Goal: Task Accomplishment & Management: Manage account settings

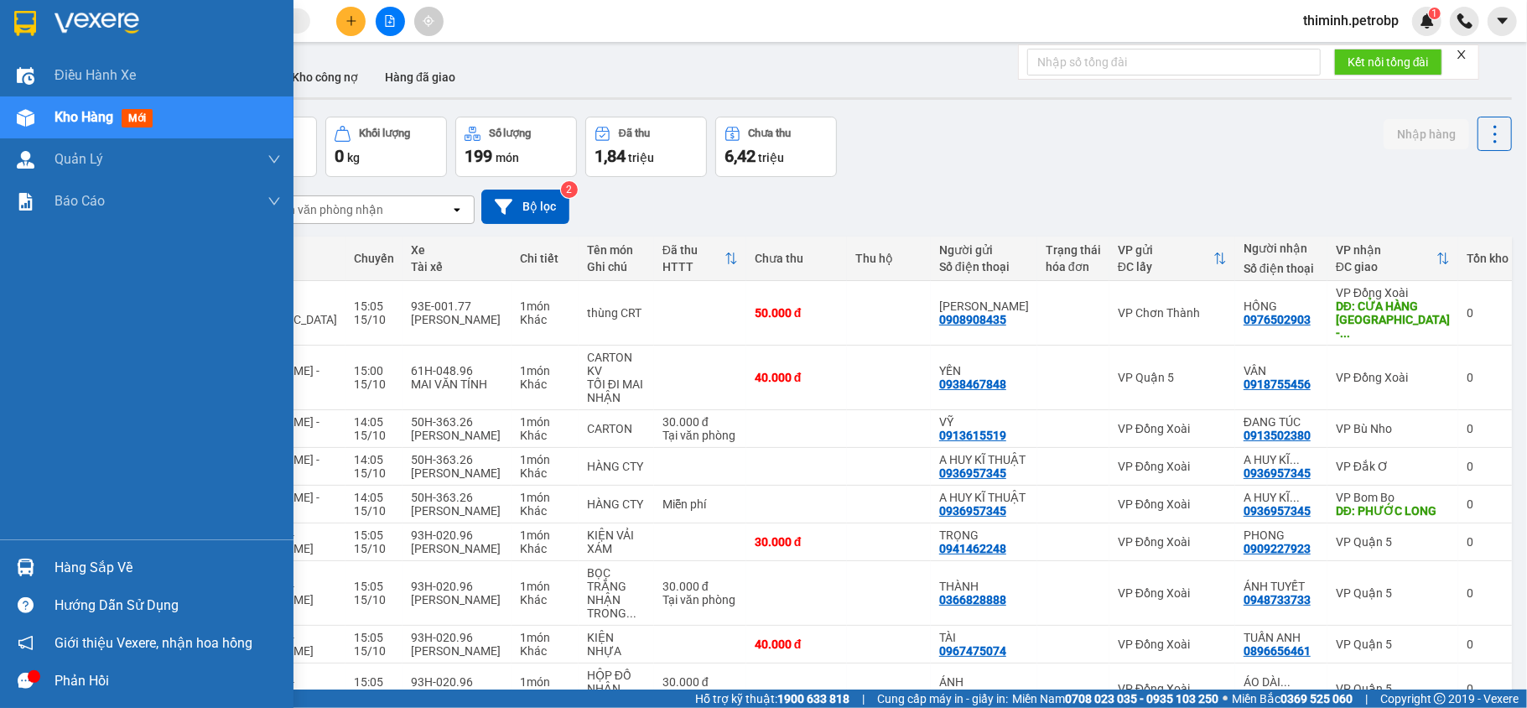
click at [0, 568] on div "Hàng sắp về" at bounding box center [146, 567] width 293 height 38
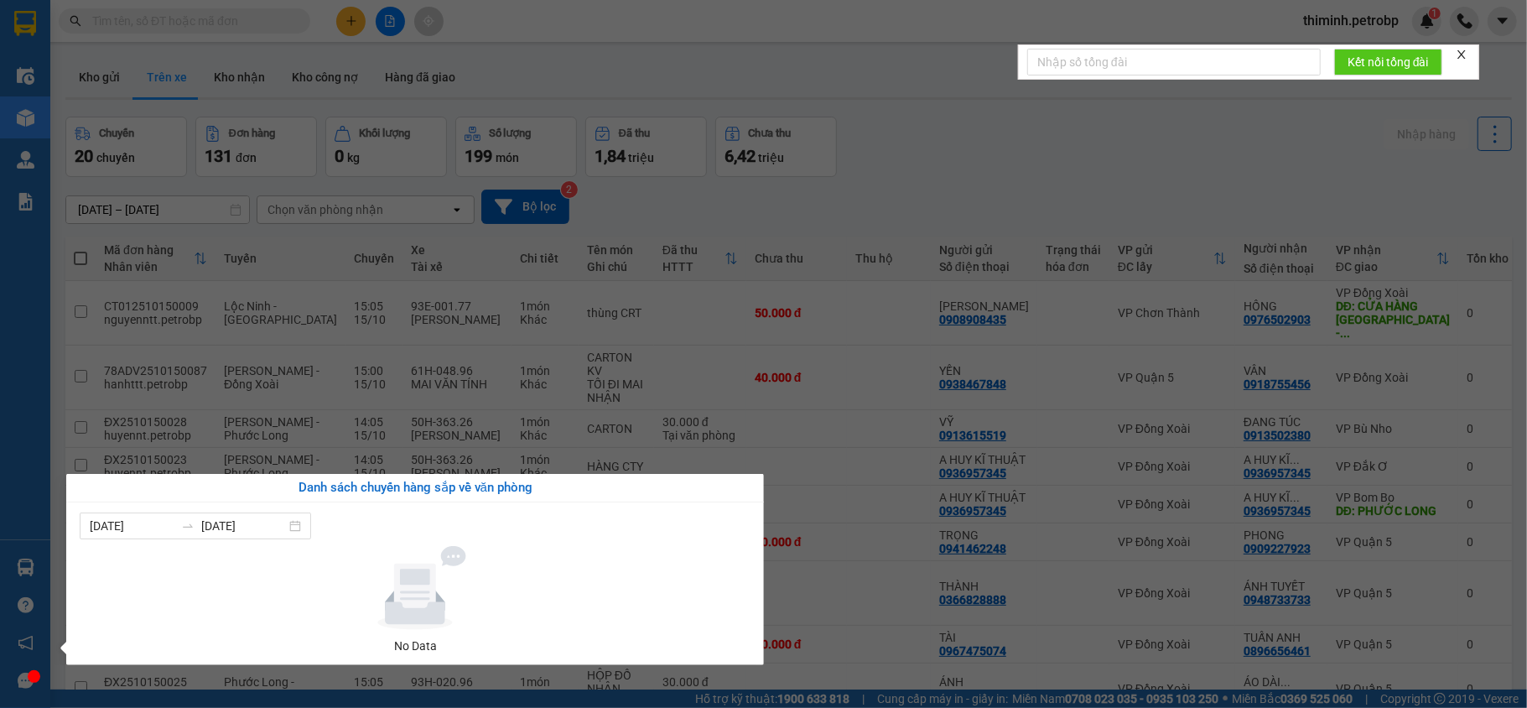
drag, startPoint x: 417, startPoint y: 555, endPoint x: 427, endPoint y: 533, distance: 24.0
click at [424, 547] on icon at bounding box center [415, 588] width 154 height 84
click at [796, 554] on section "Kết quả tìm kiếm ( 0 ) Bộ lọc No Data thiminh.petrobp 1 Điều hành xe Kho hàng m…" at bounding box center [763, 354] width 1527 height 708
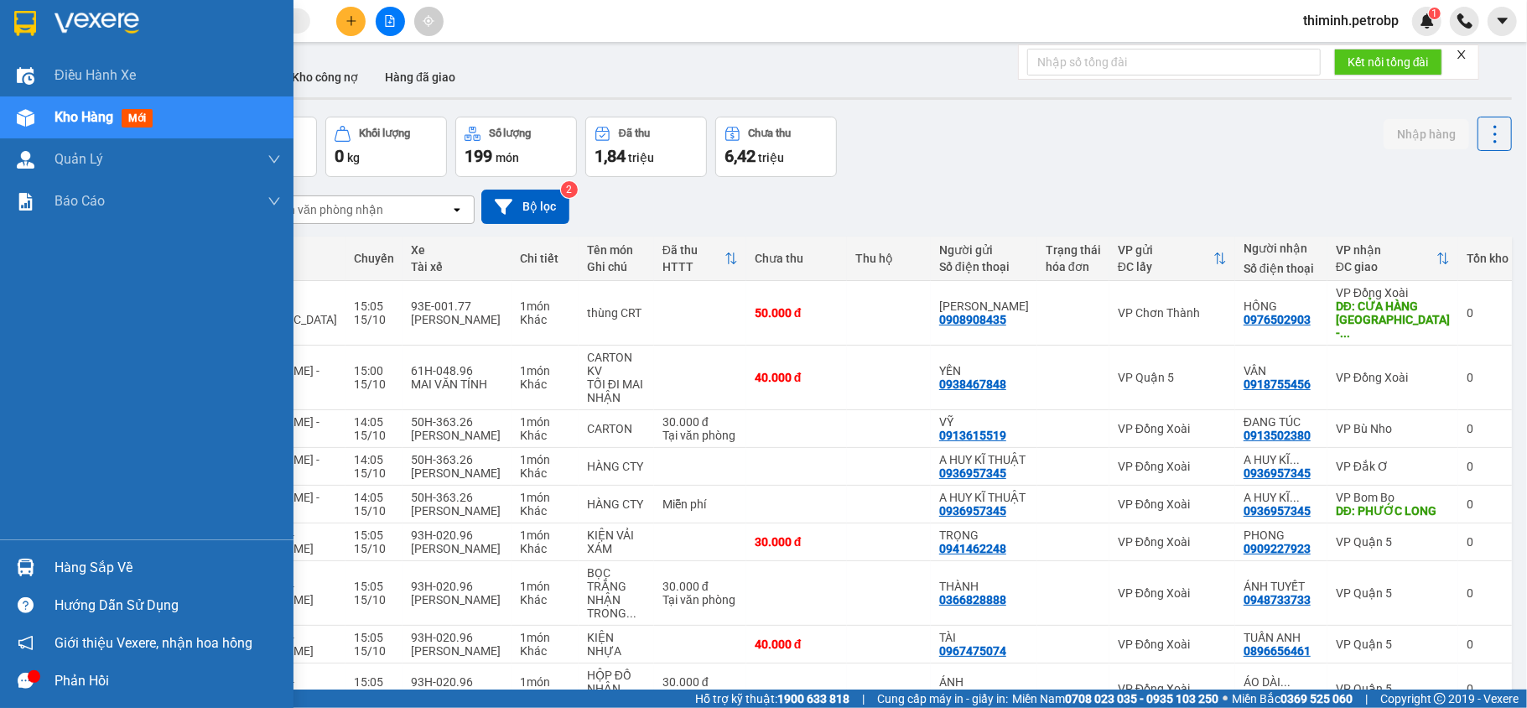
click at [27, 553] on div at bounding box center [25, 567] width 29 height 29
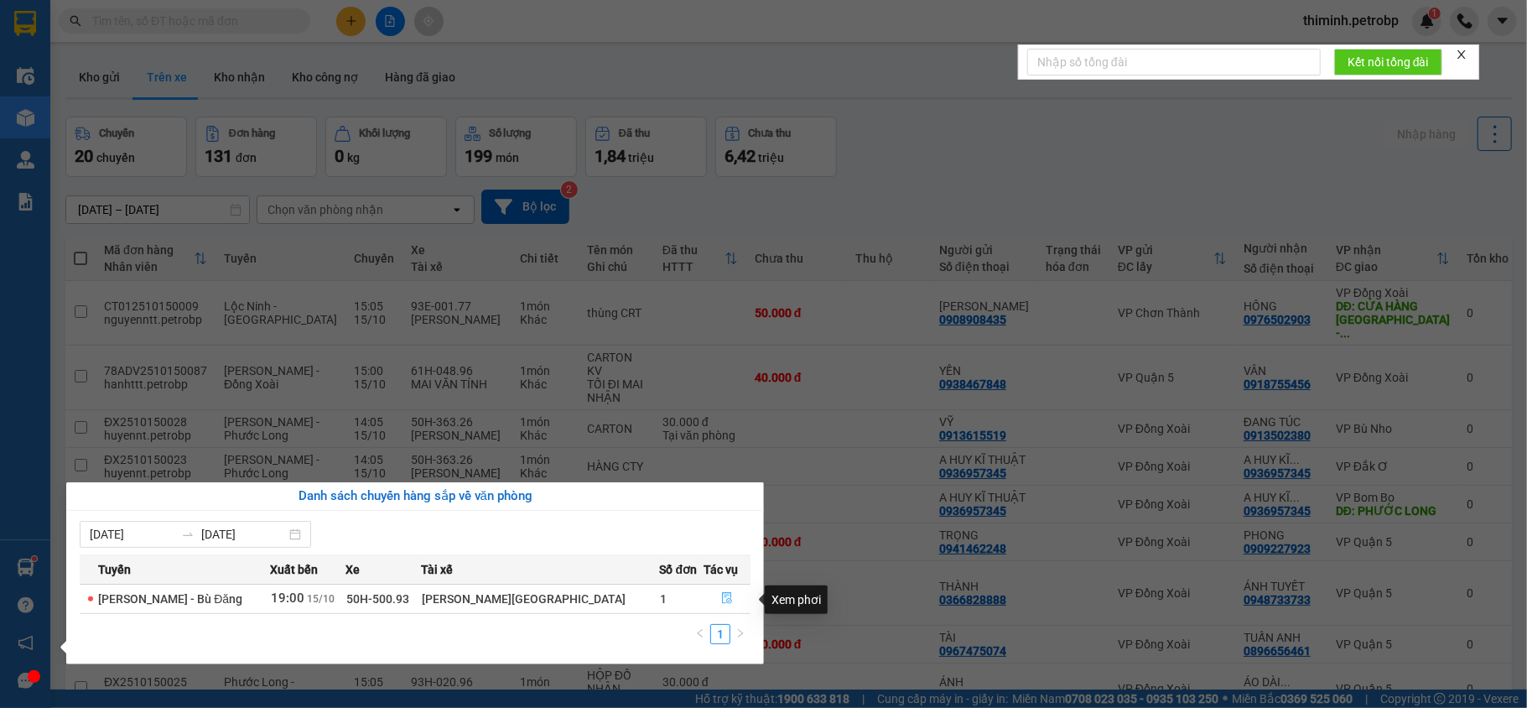
click at [712, 594] on button "button" at bounding box center [727, 598] width 45 height 27
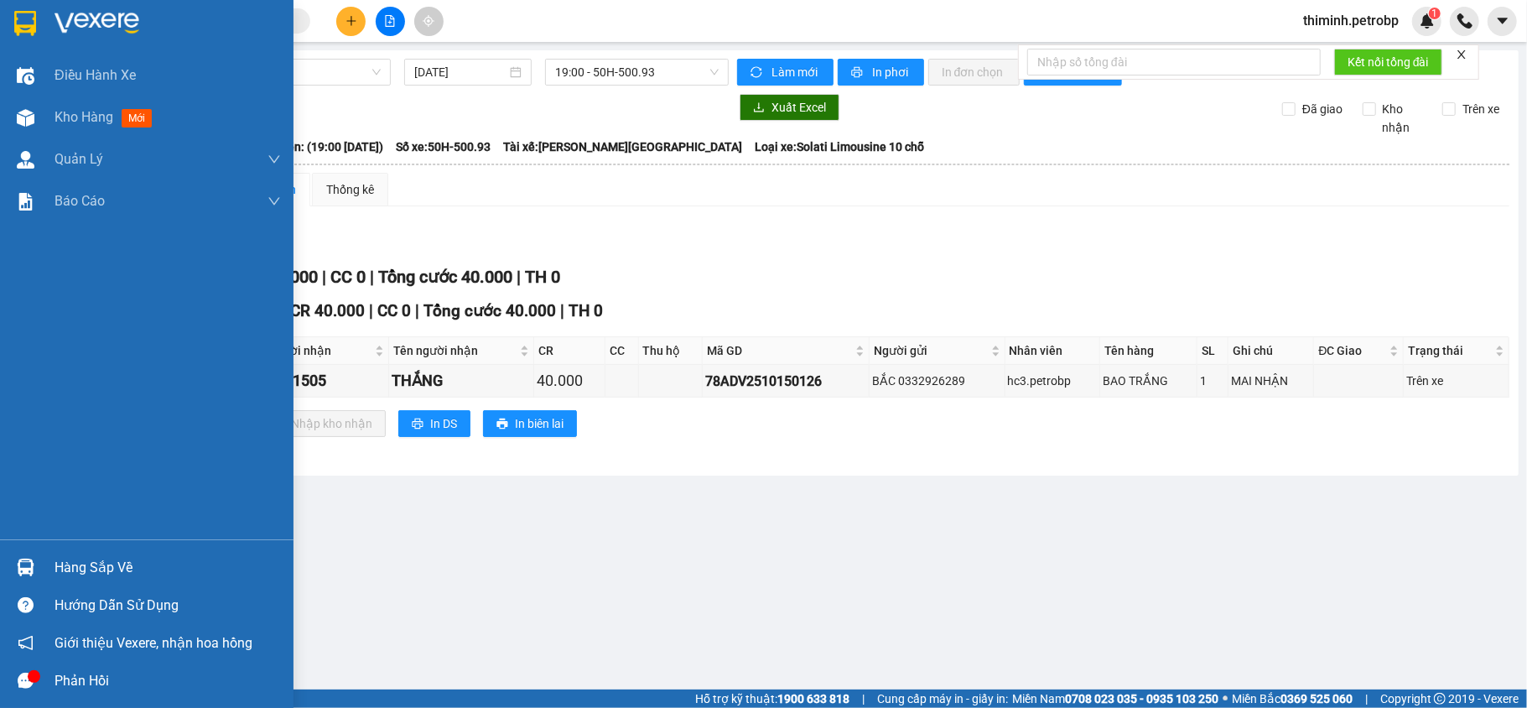
click at [57, 558] on div "Hàng sắp về" at bounding box center [167, 567] width 226 height 25
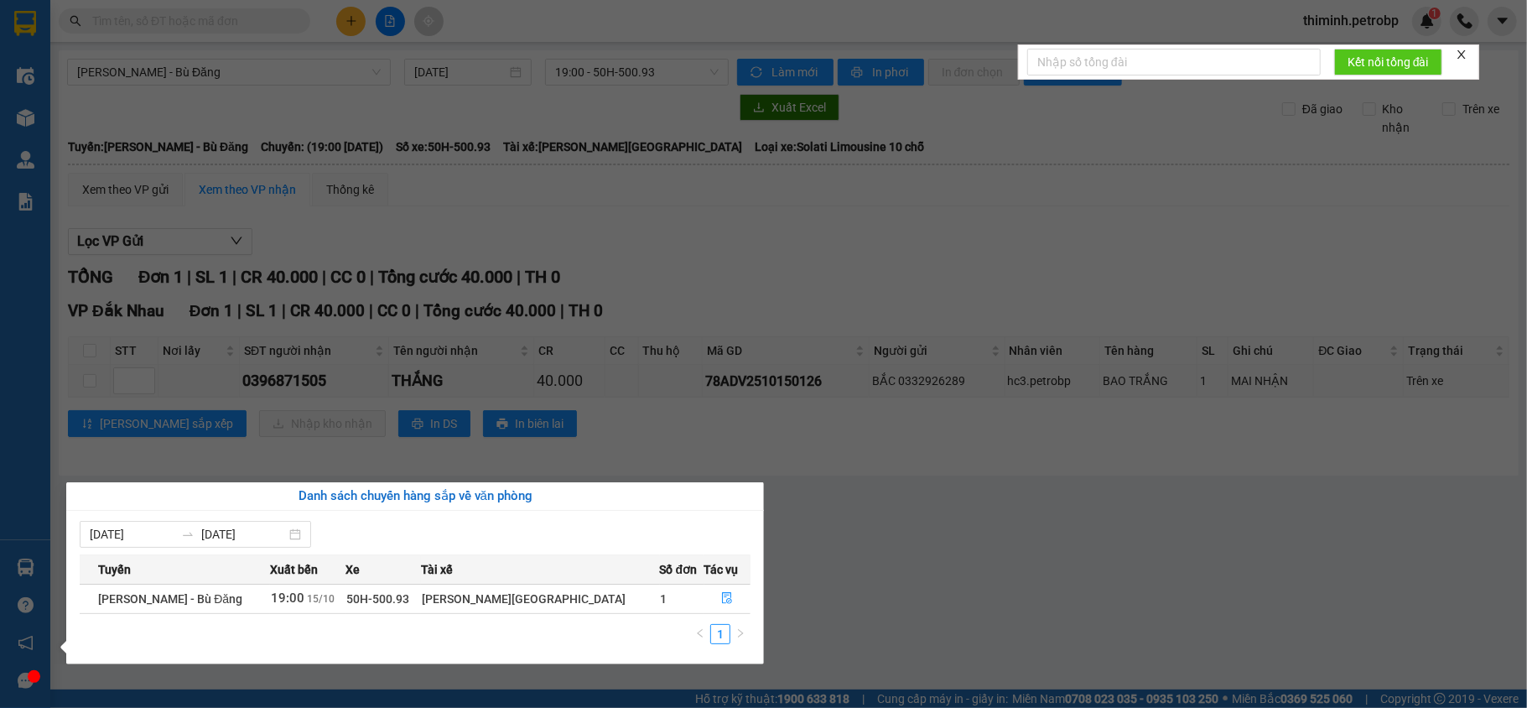
click at [989, 627] on section "Kết quả tìm kiếm ( 0 ) Bộ lọc No Data thiminh.petrobp 1 Điều hành xe Kho hàng m…" at bounding box center [763, 354] width 1527 height 708
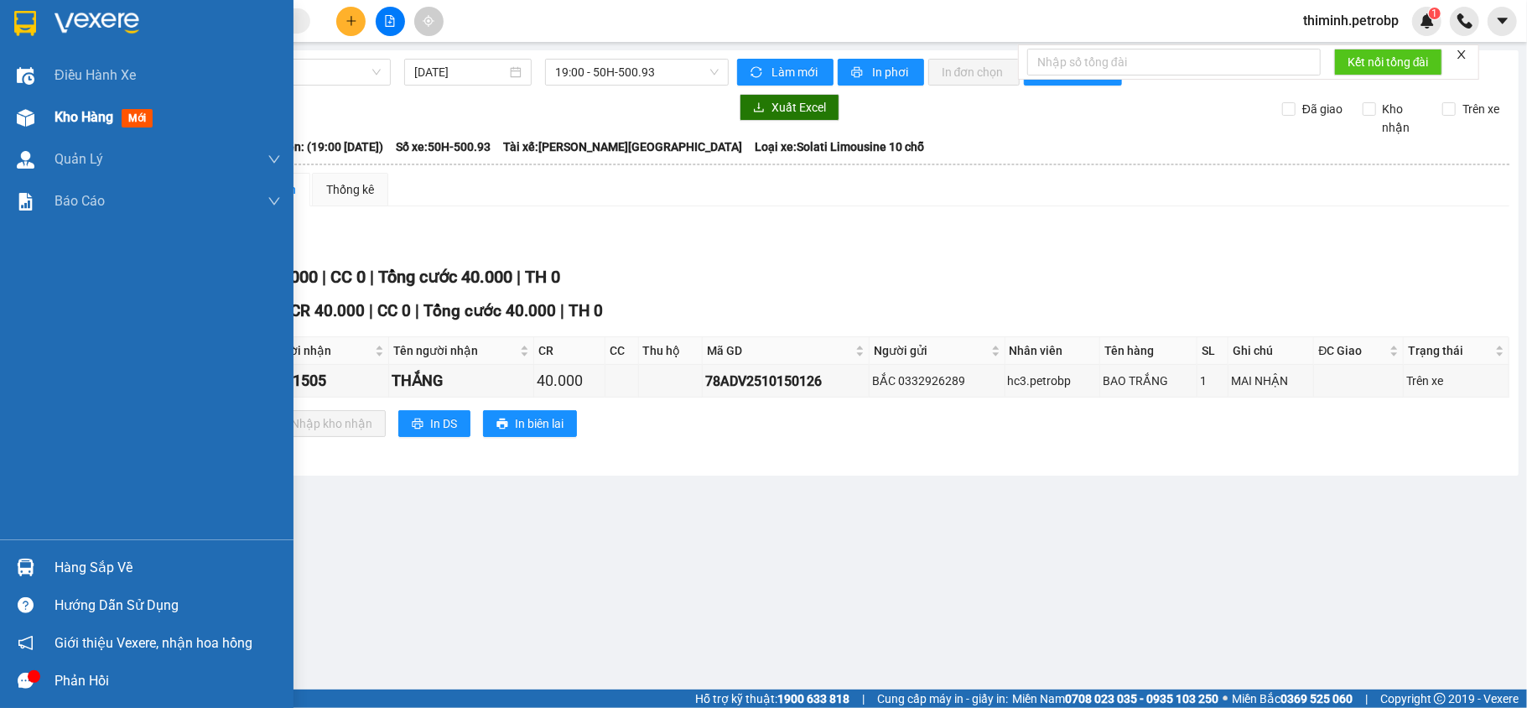
click at [23, 109] on img at bounding box center [26, 118] width 18 height 18
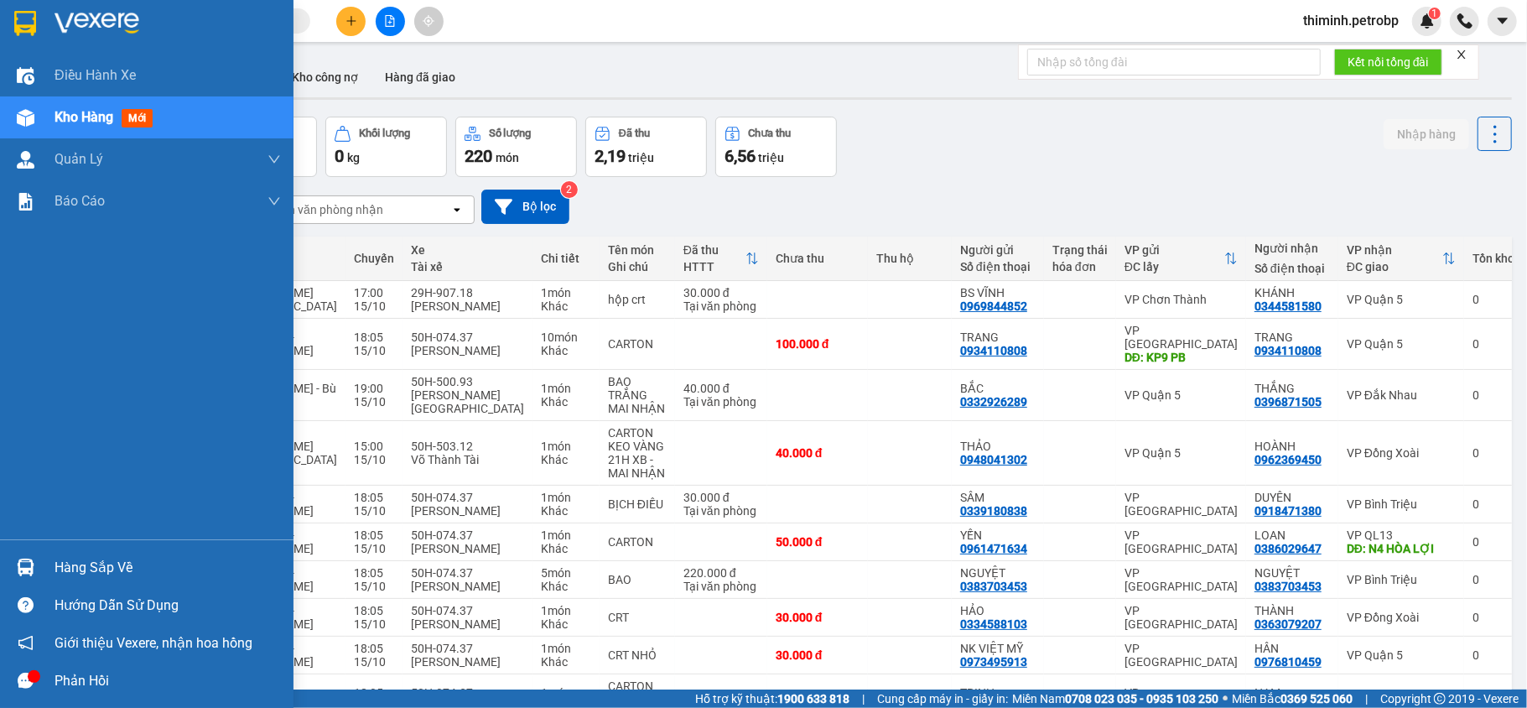
click at [34, 570] on img at bounding box center [26, 567] width 18 height 18
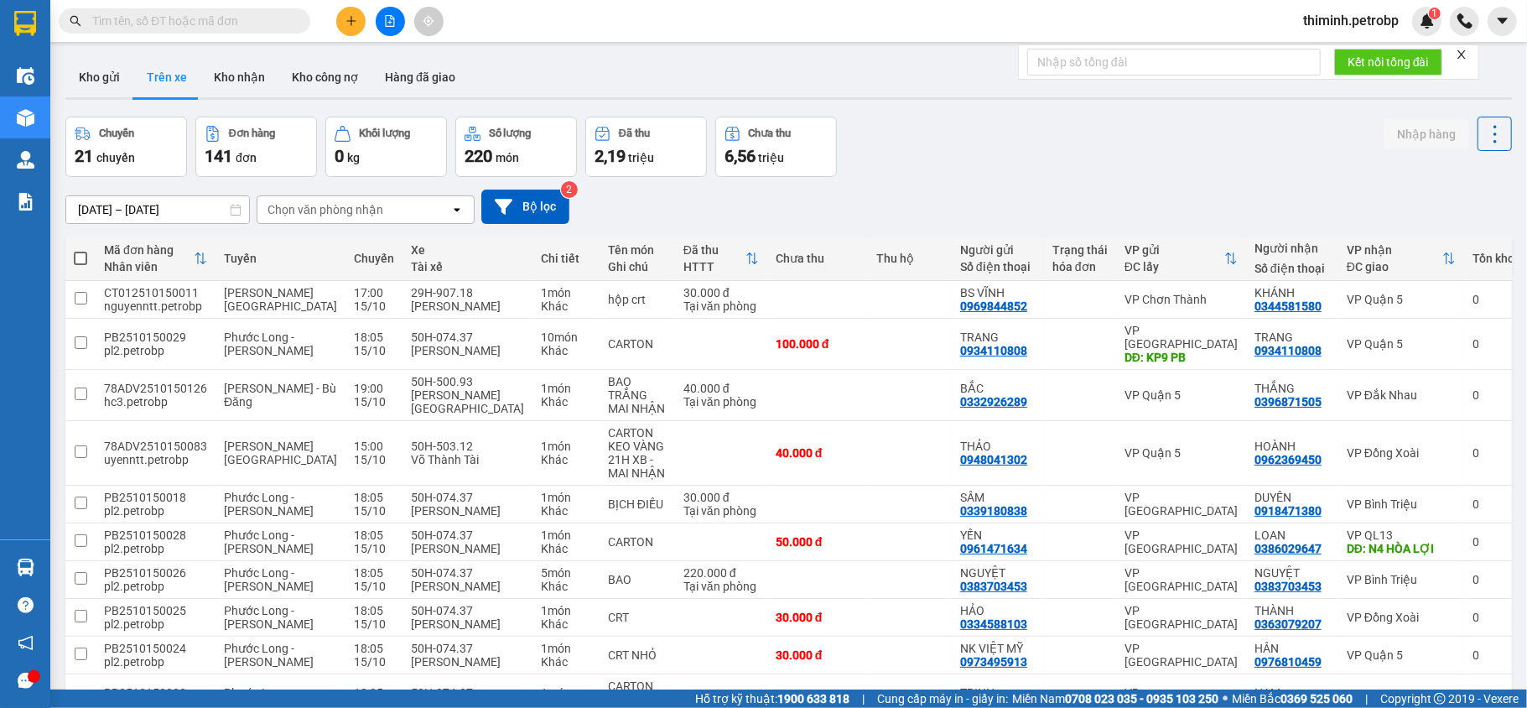
click at [921, 169] on section "Kết quả tìm kiếm ( 0 ) Bộ lọc No Data thiminh.petrobp 1 Điều hành xe Kho hàng m…" at bounding box center [763, 354] width 1527 height 708
click at [210, 21] on input "text" at bounding box center [191, 21] width 198 height 18
type input "D"
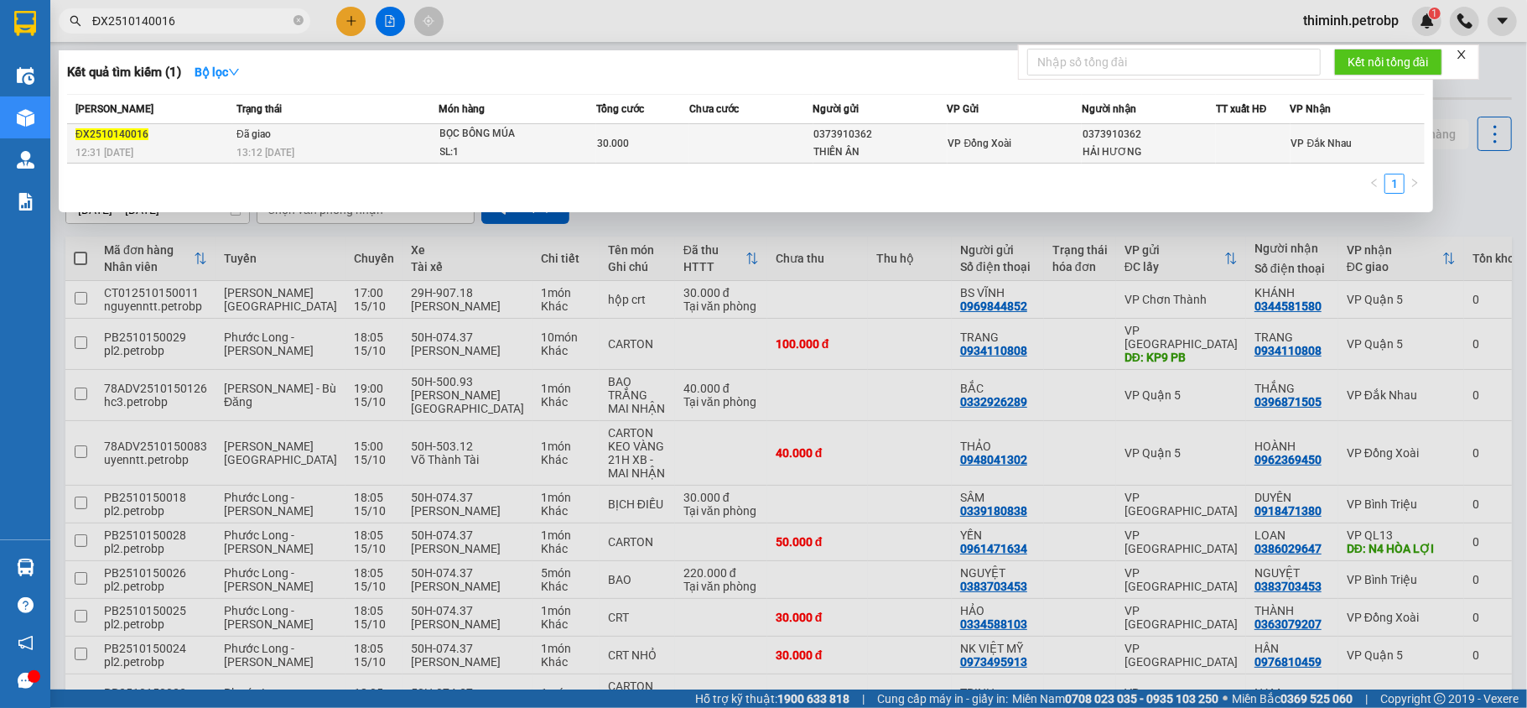
type input "ĐX2510140016"
click at [853, 152] on div "THIÊN ÂN" at bounding box center [880, 152] width 132 height 18
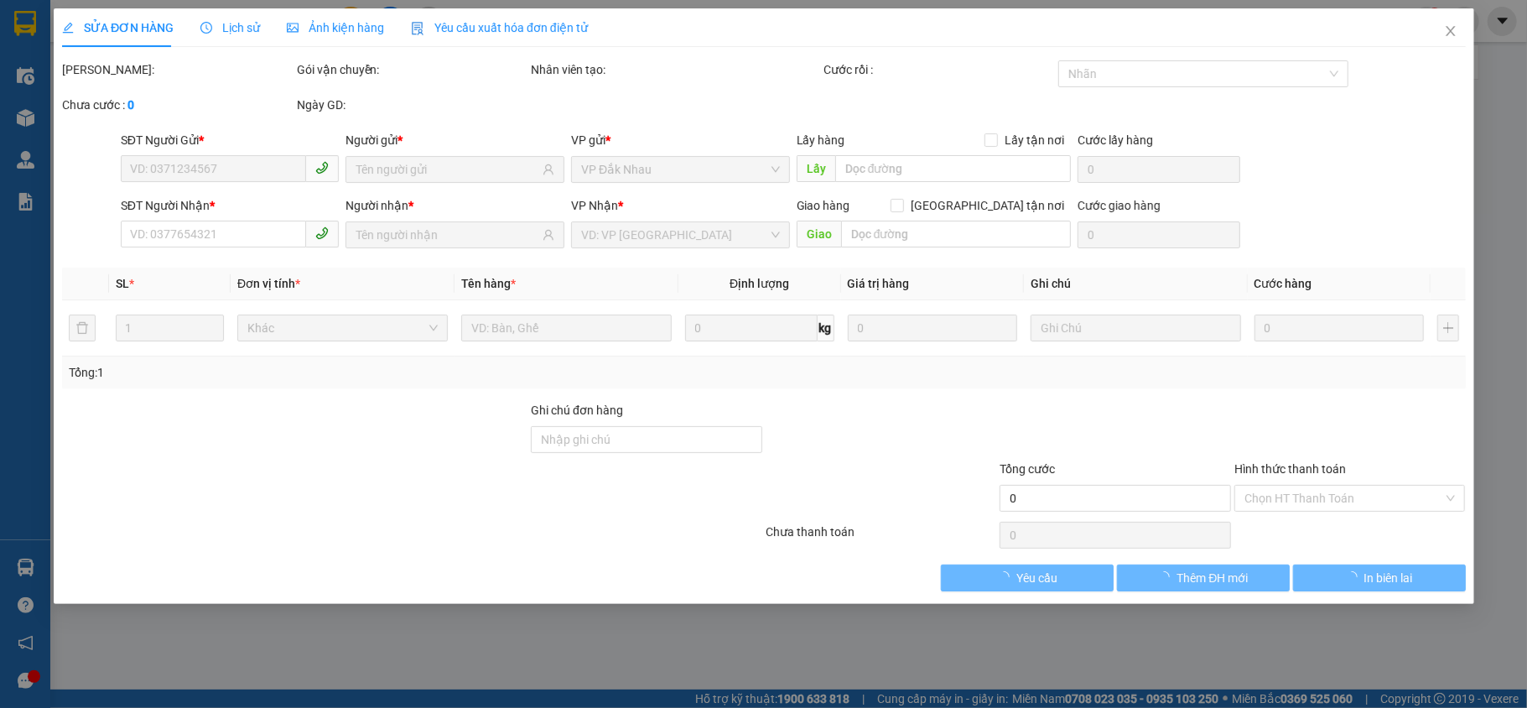
type input "0373910362"
type input "THIÊN ÂN"
type input "0373910362"
type input "HẢI HƯƠNG"
type input "30.000"
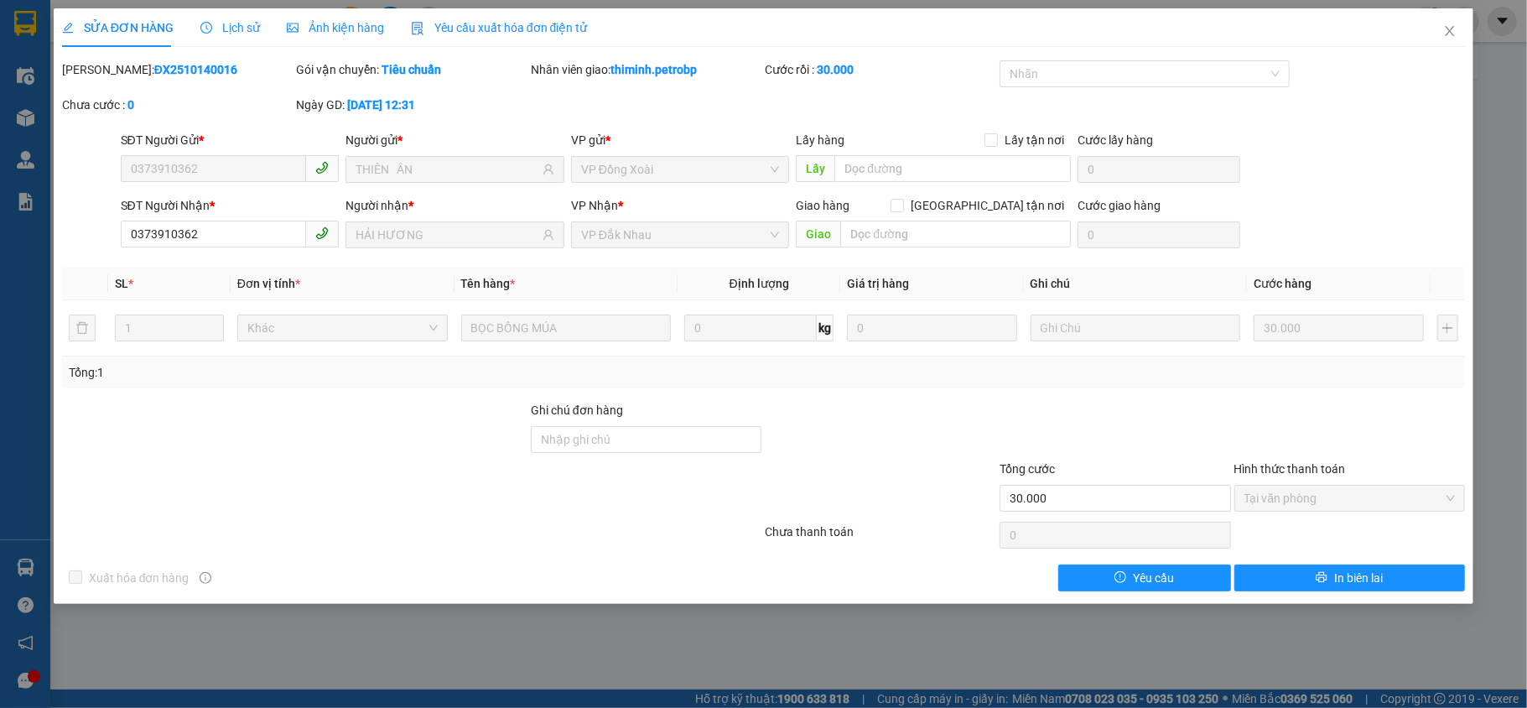
click at [221, 27] on span "Lịch sử" at bounding box center [230, 27] width 60 height 13
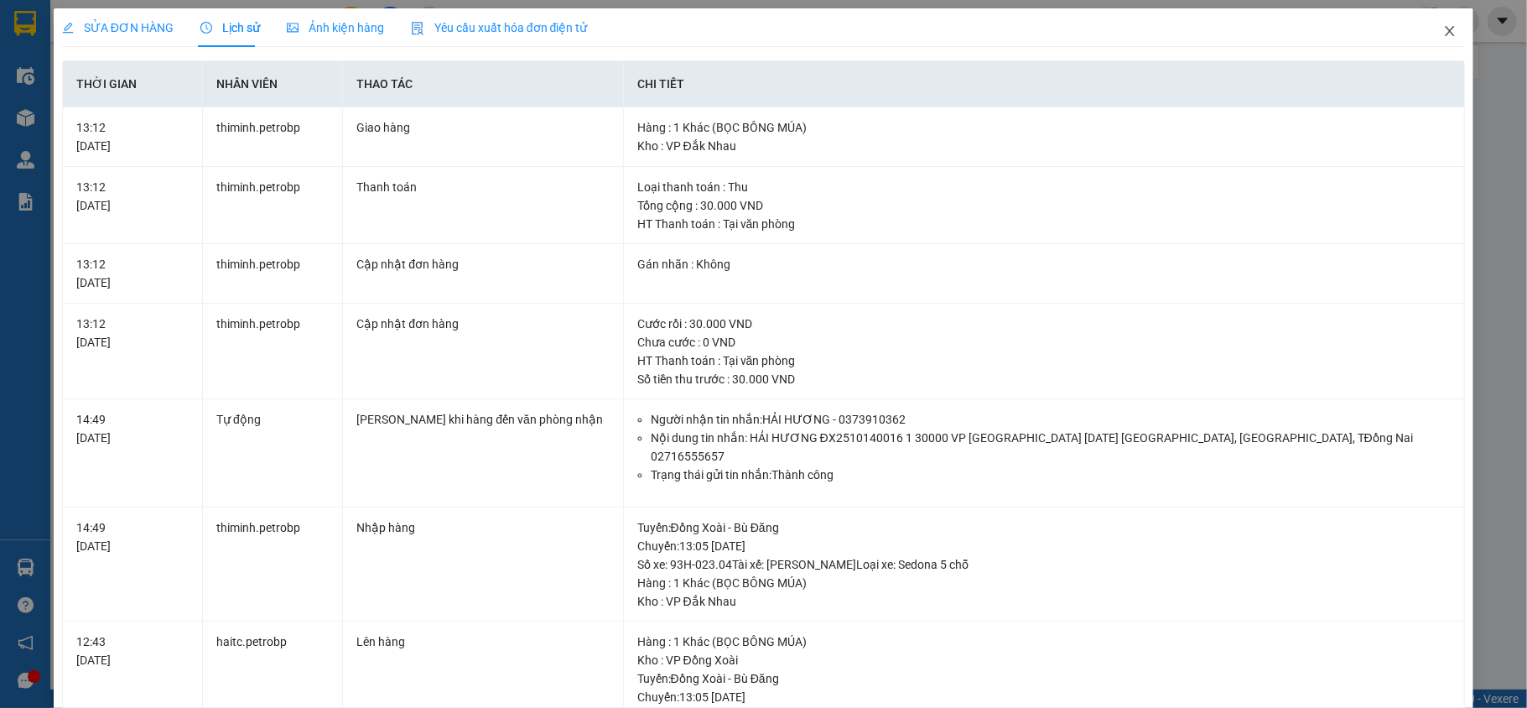
click at [1443, 28] on icon "close" at bounding box center [1449, 30] width 13 height 13
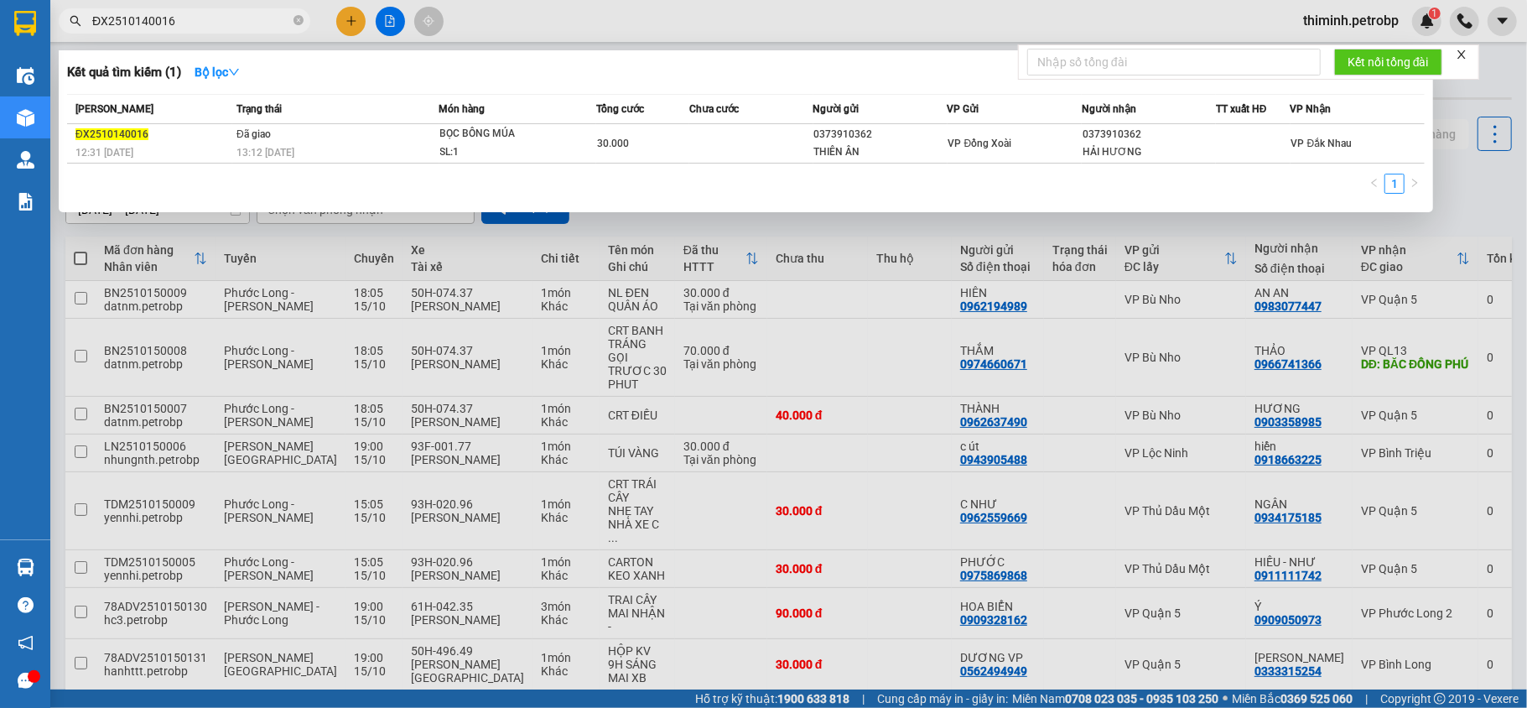
click at [215, 10] on span "ĐX2510140016" at bounding box center [185, 20] width 252 height 25
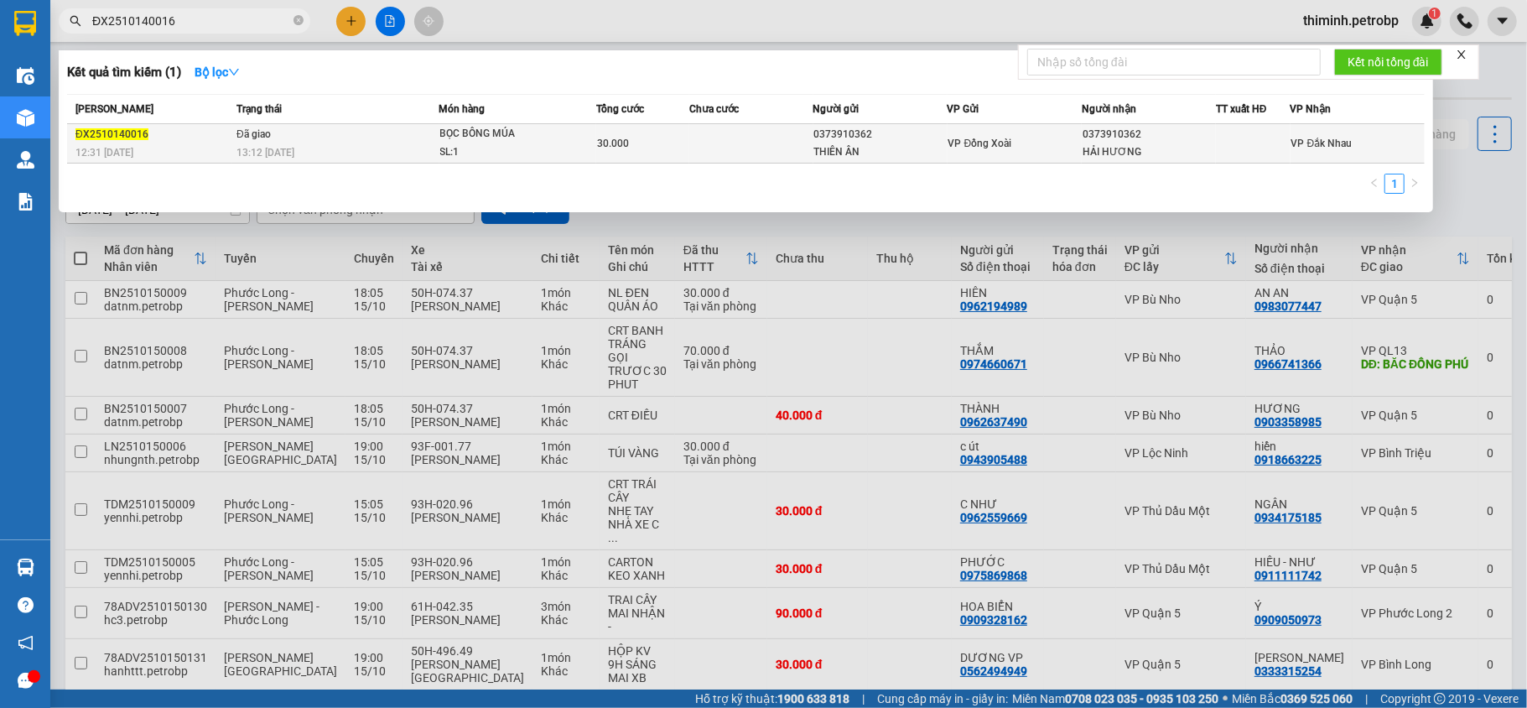
click at [372, 135] on td "Đã giao 13:12 [DATE]" at bounding box center [335, 143] width 206 height 39
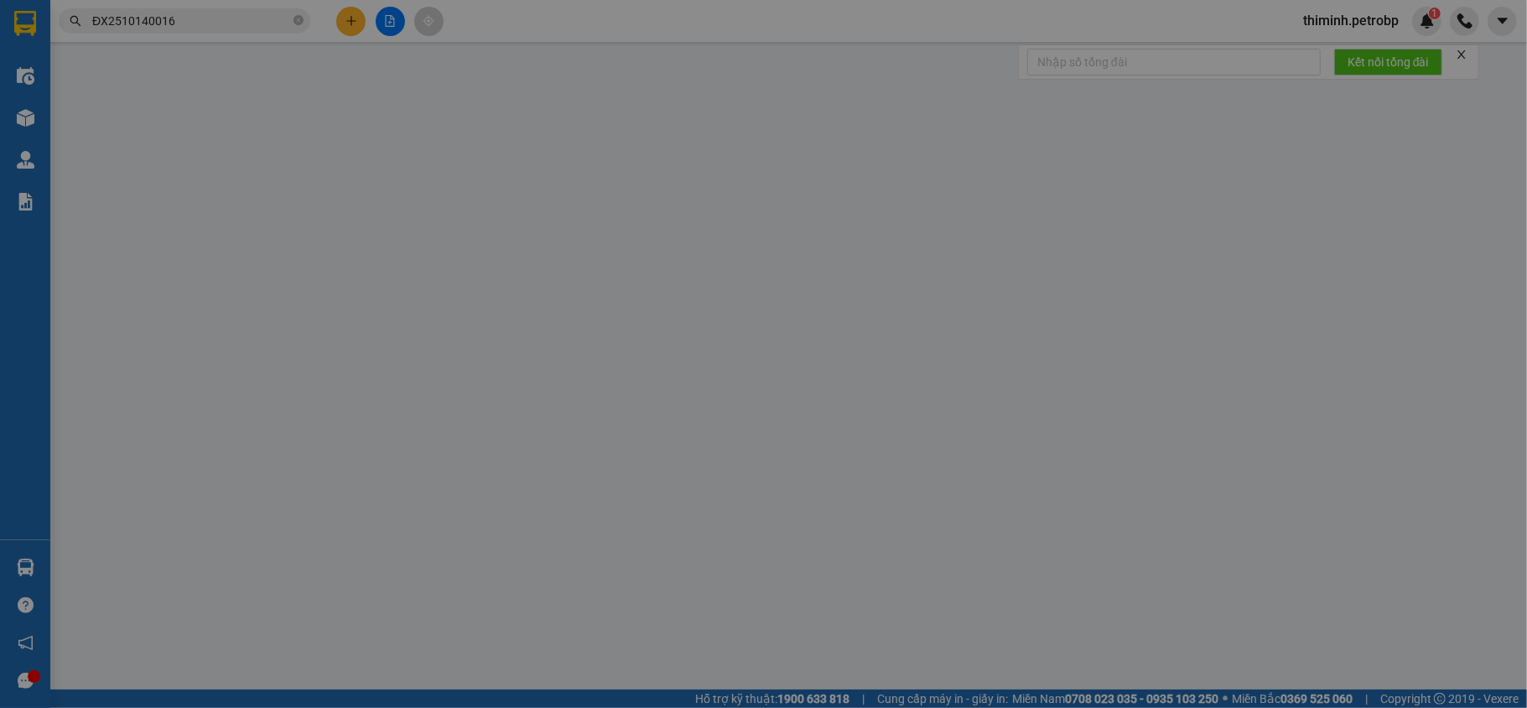
type input "0373910362"
type input "THIÊN ÂN"
type input "0373910362"
type input "HẢI HƯƠNG"
type input "30.000"
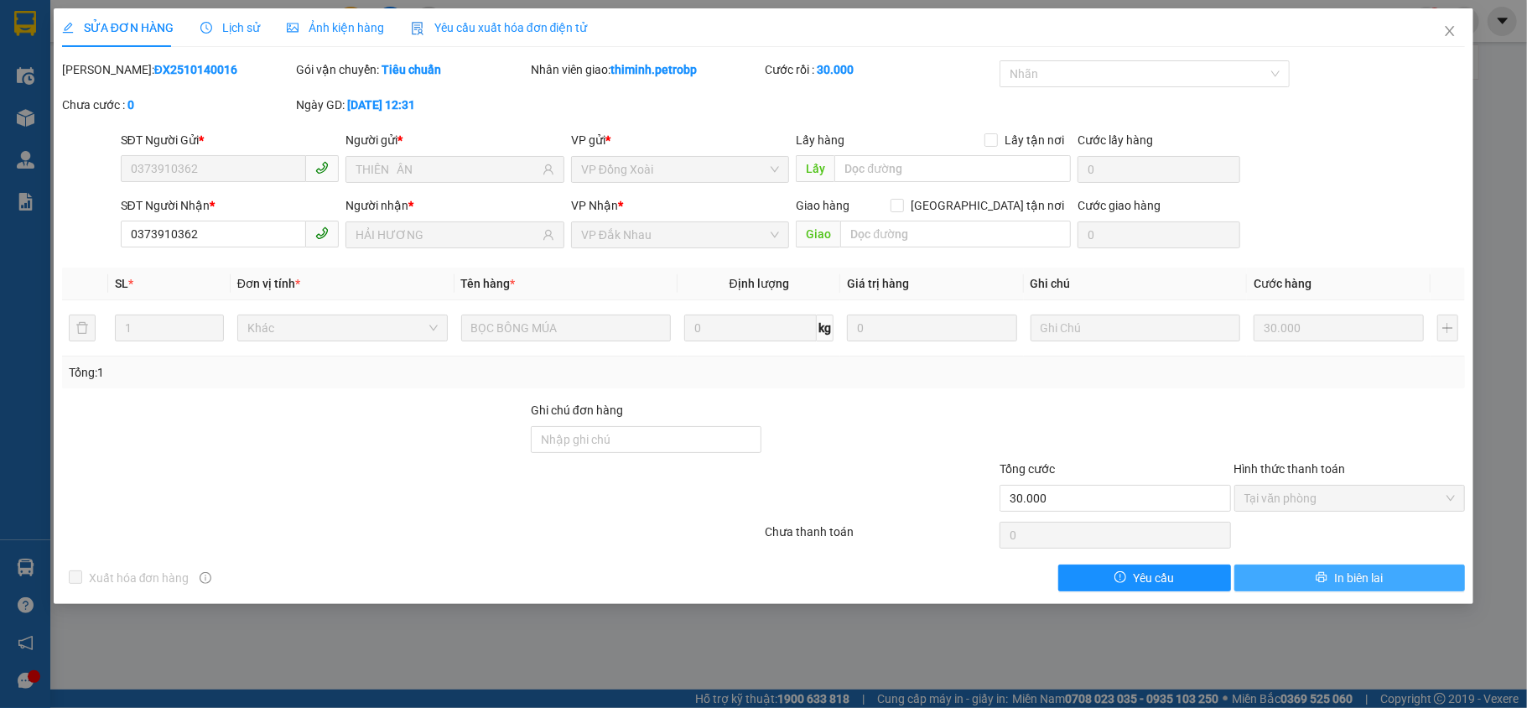
click at [1289, 584] on button "In biên lai" at bounding box center [1349, 577] width 231 height 27
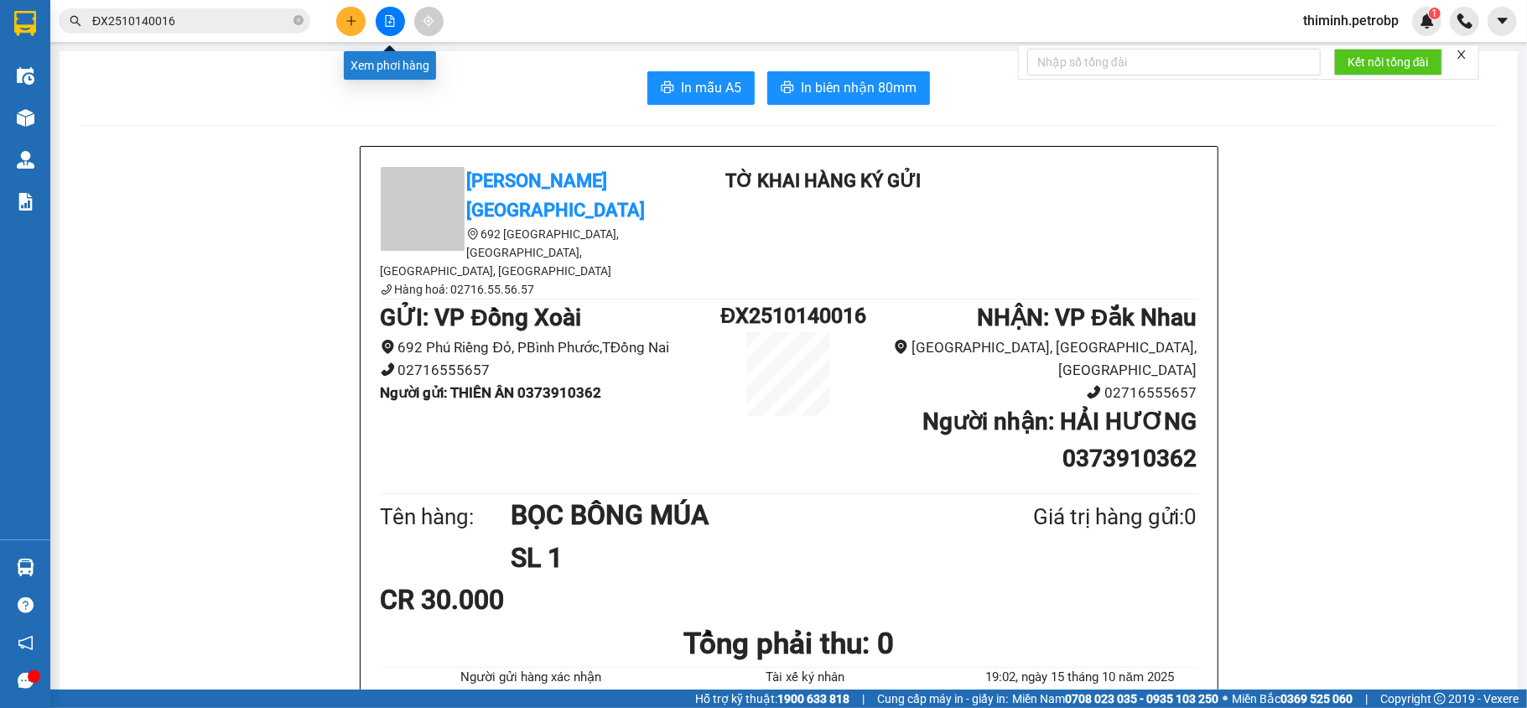
click at [394, 25] on icon "file-add" at bounding box center [390, 21] width 12 height 12
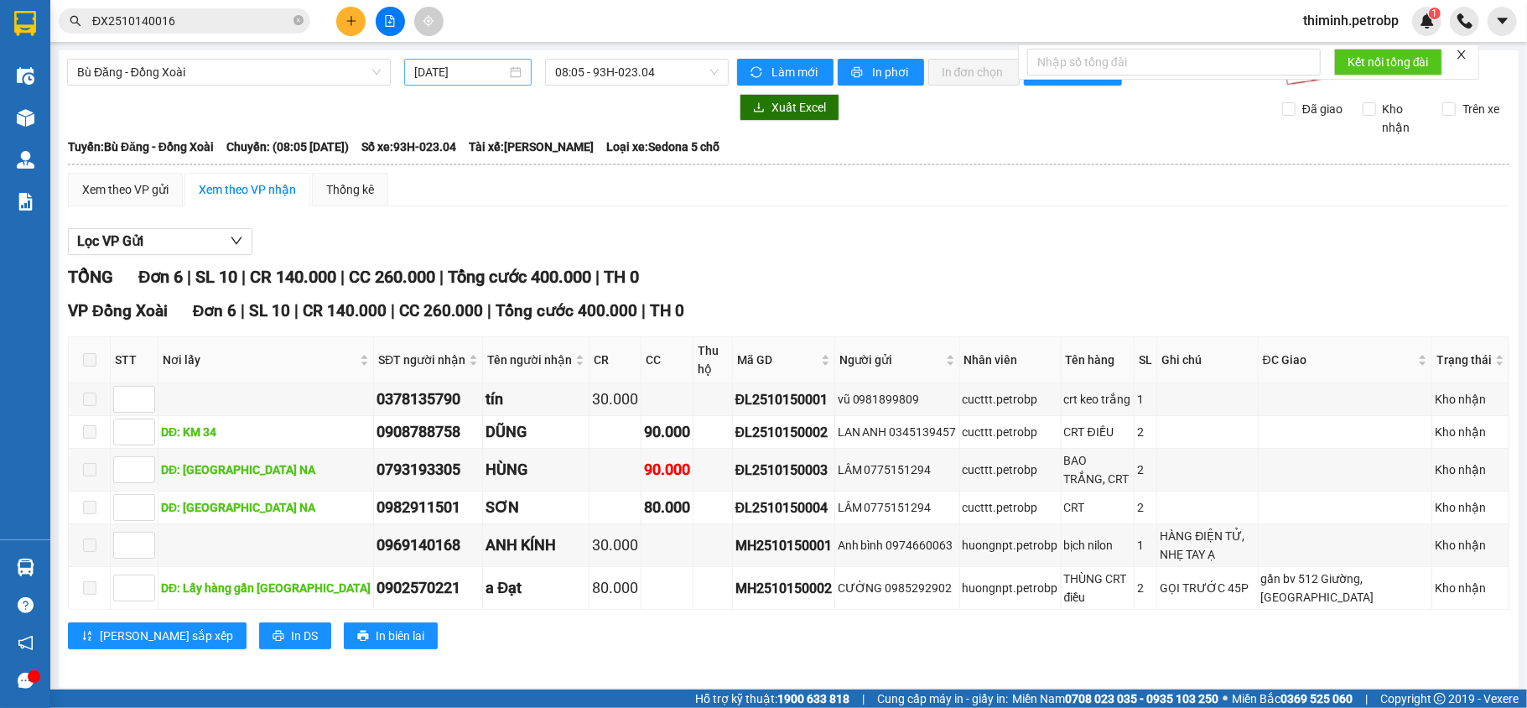
click at [444, 69] on input "[DATE]" at bounding box center [460, 72] width 92 height 18
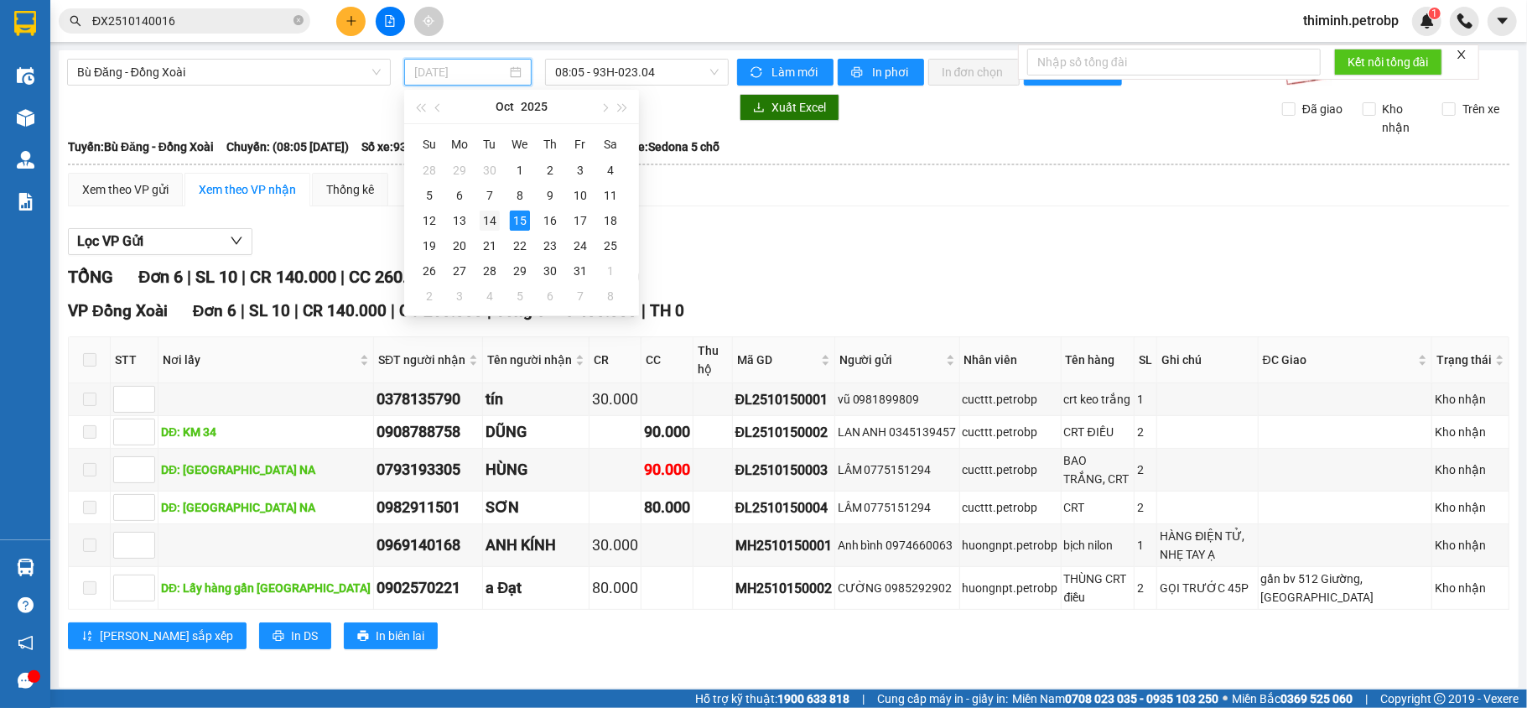
click at [490, 225] on div "14" at bounding box center [490, 220] width 20 height 20
type input "[DATE]"
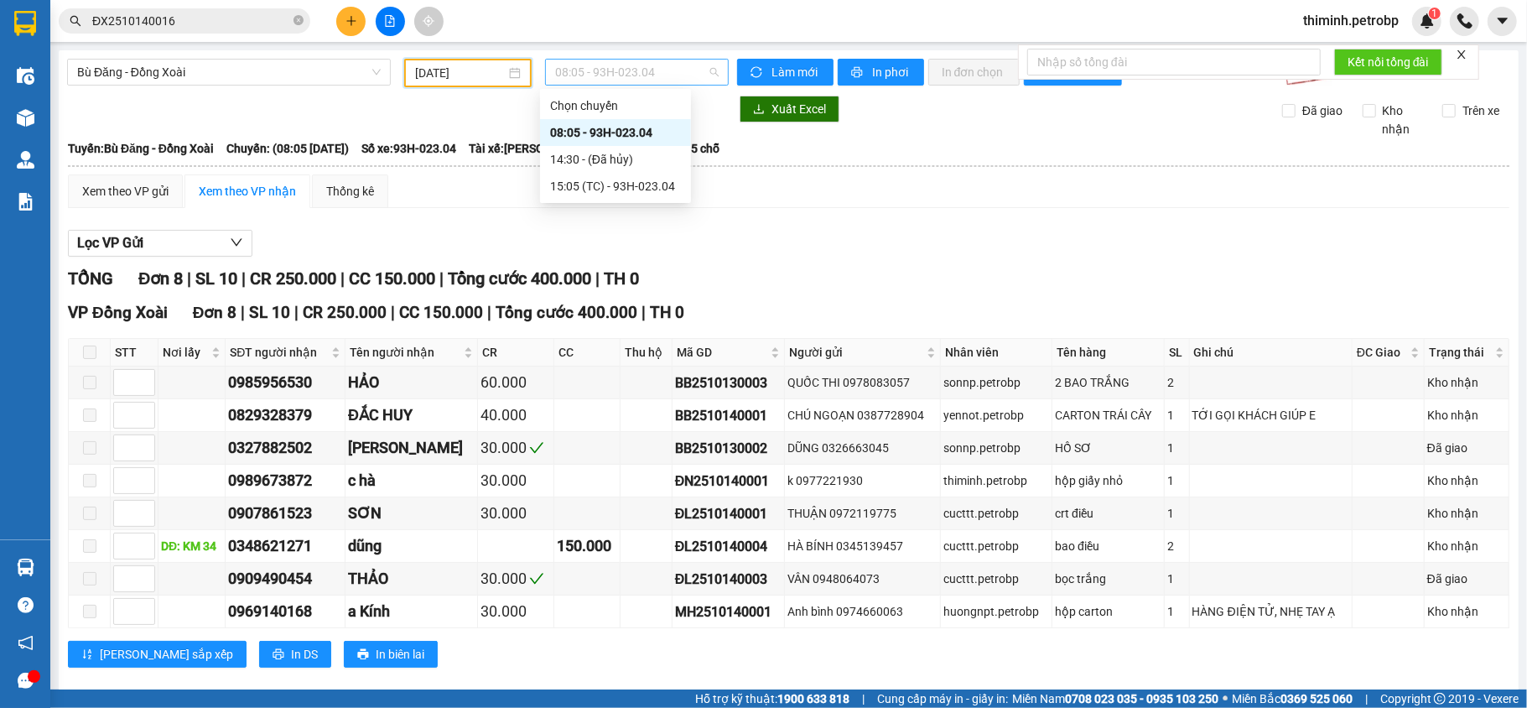
click at [575, 69] on span "08:05 - 93H-023.04" at bounding box center [636, 72] width 163 height 25
click at [601, 129] on div "08:05 - 93H-023.04" at bounding box center [615, 132] width 131 height 18
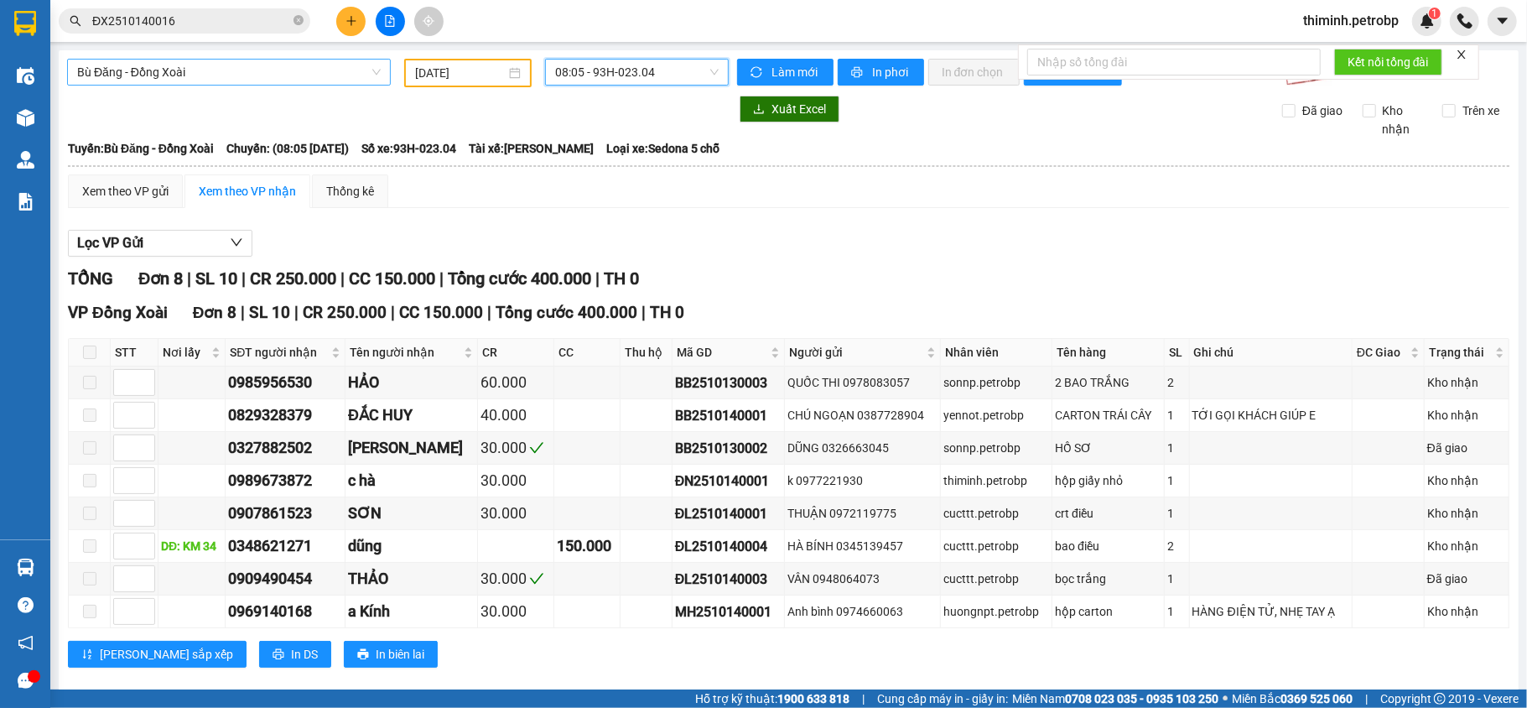
click at [268, 72] on span "Bù Đăng - Đồng Xoài" at bounding box center [229, 72] width 304 height 25
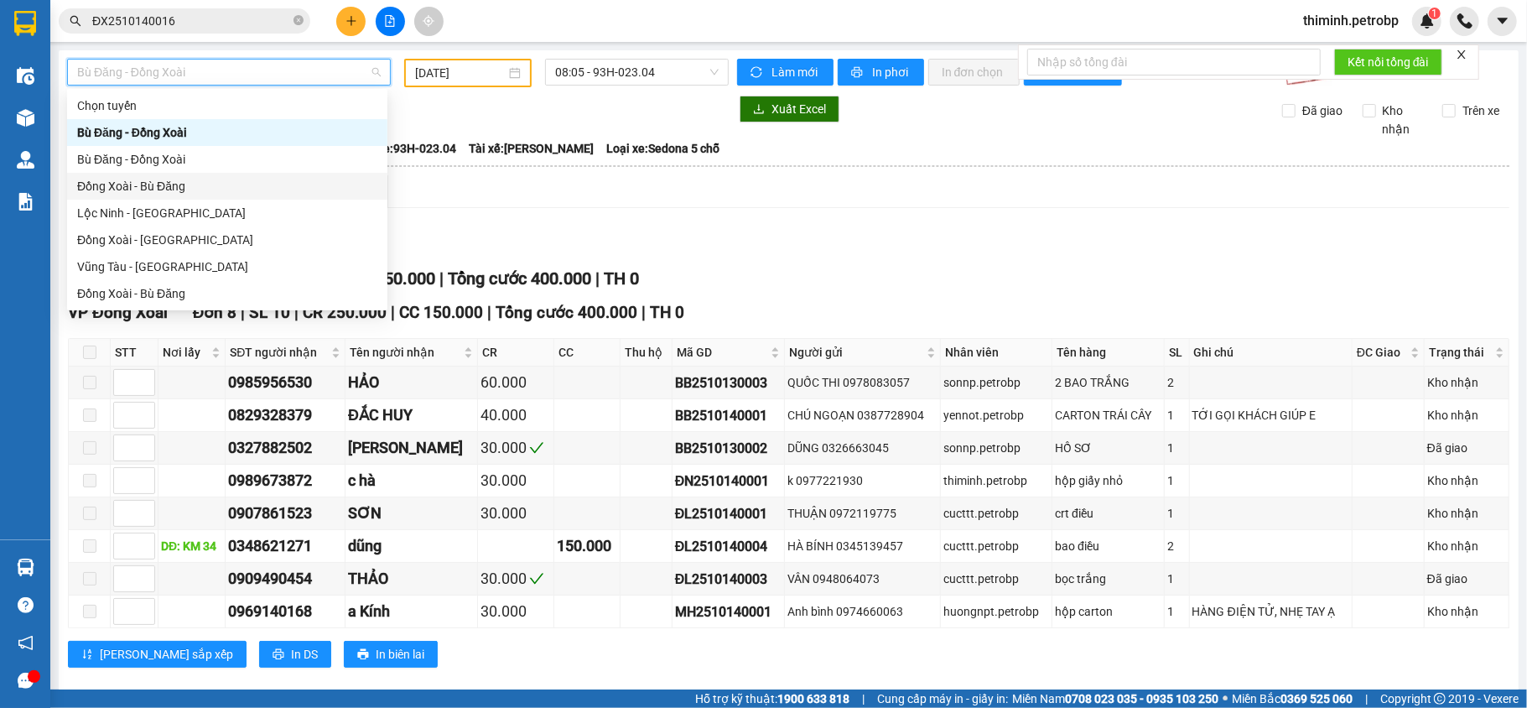
click at [162, 183] on div "Đồng Xoài - Bù Đăng" at bounding box center [227, 186] width 300 height 18
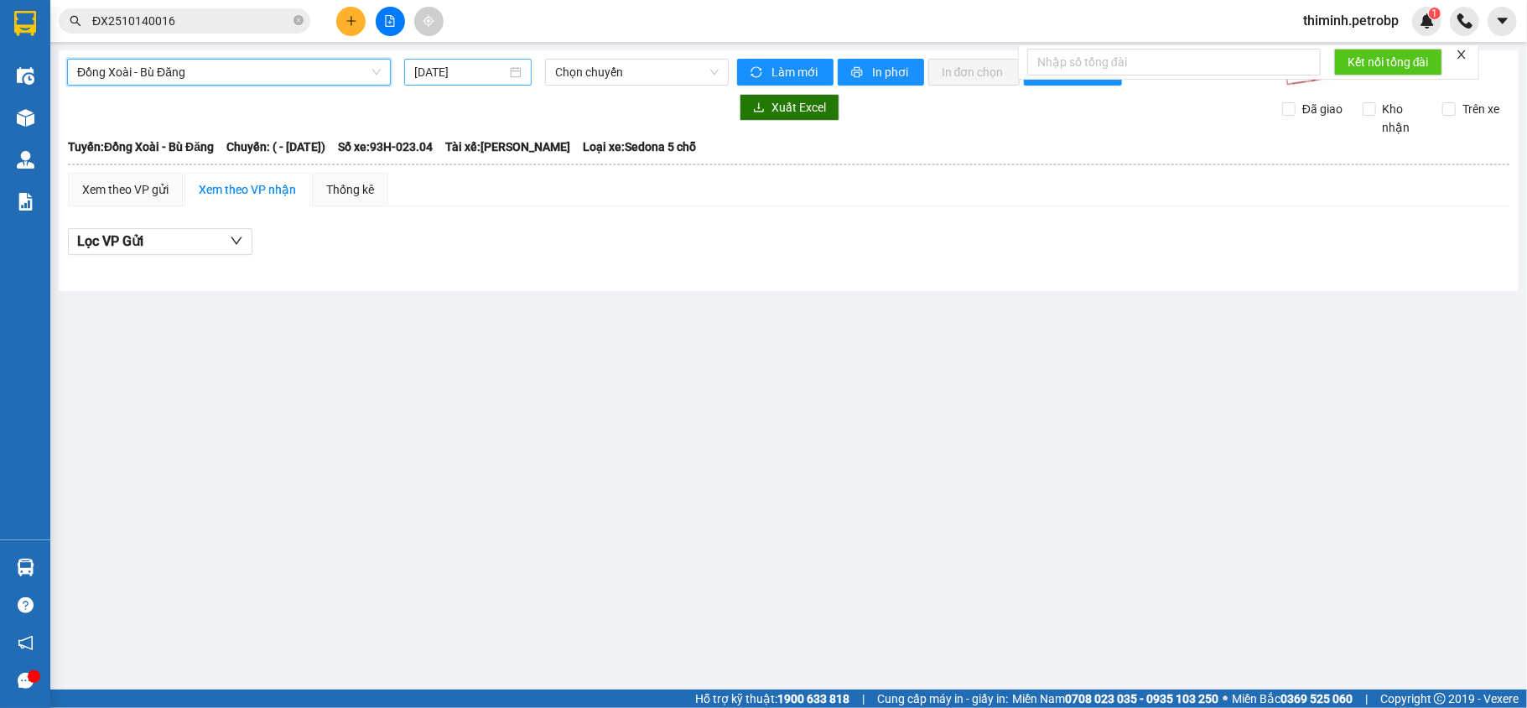
click at [440, 75] on input "[DATE]" at bounding box center [460, 72] width 92 height 18
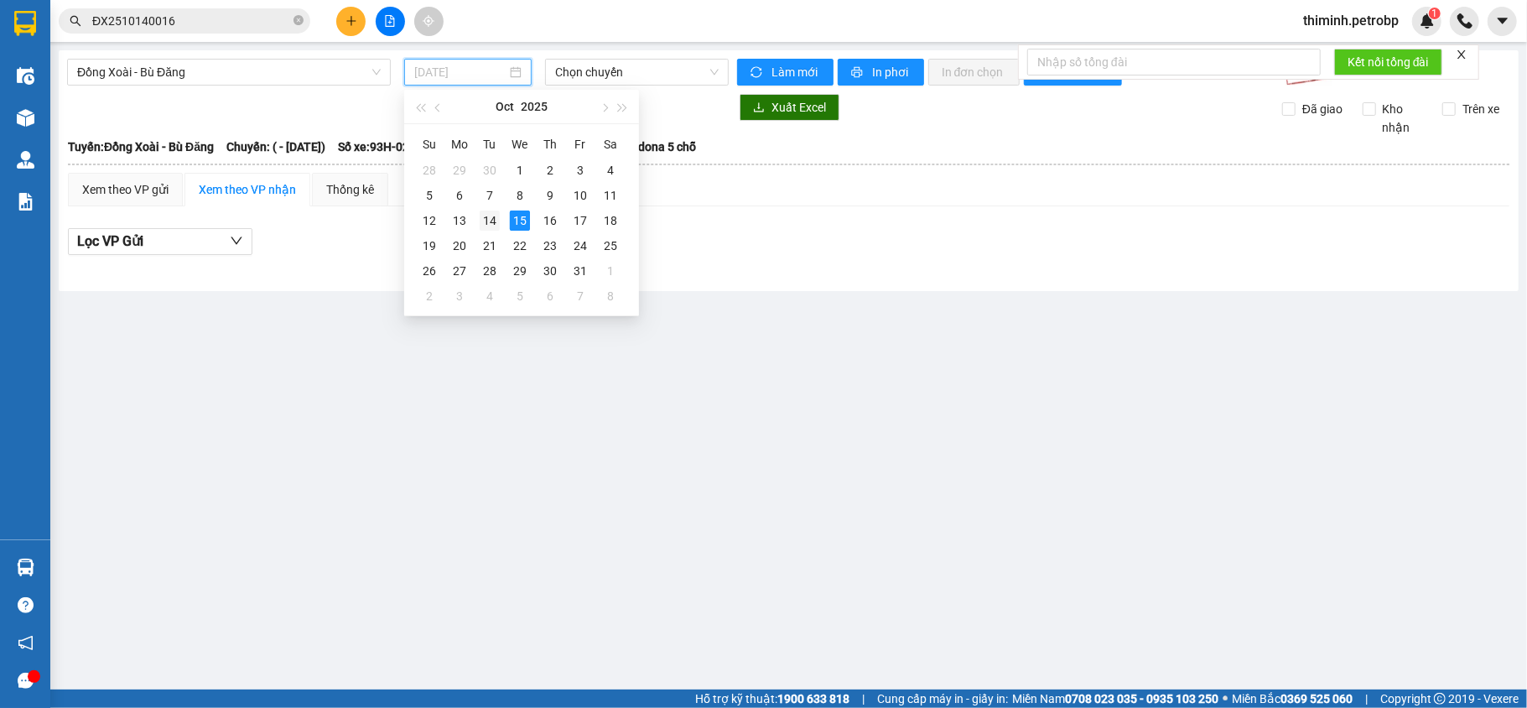
click at [490, 222] on div "14" at bounding box center [490, 220] width 20 height 20
type input "[DATE]"
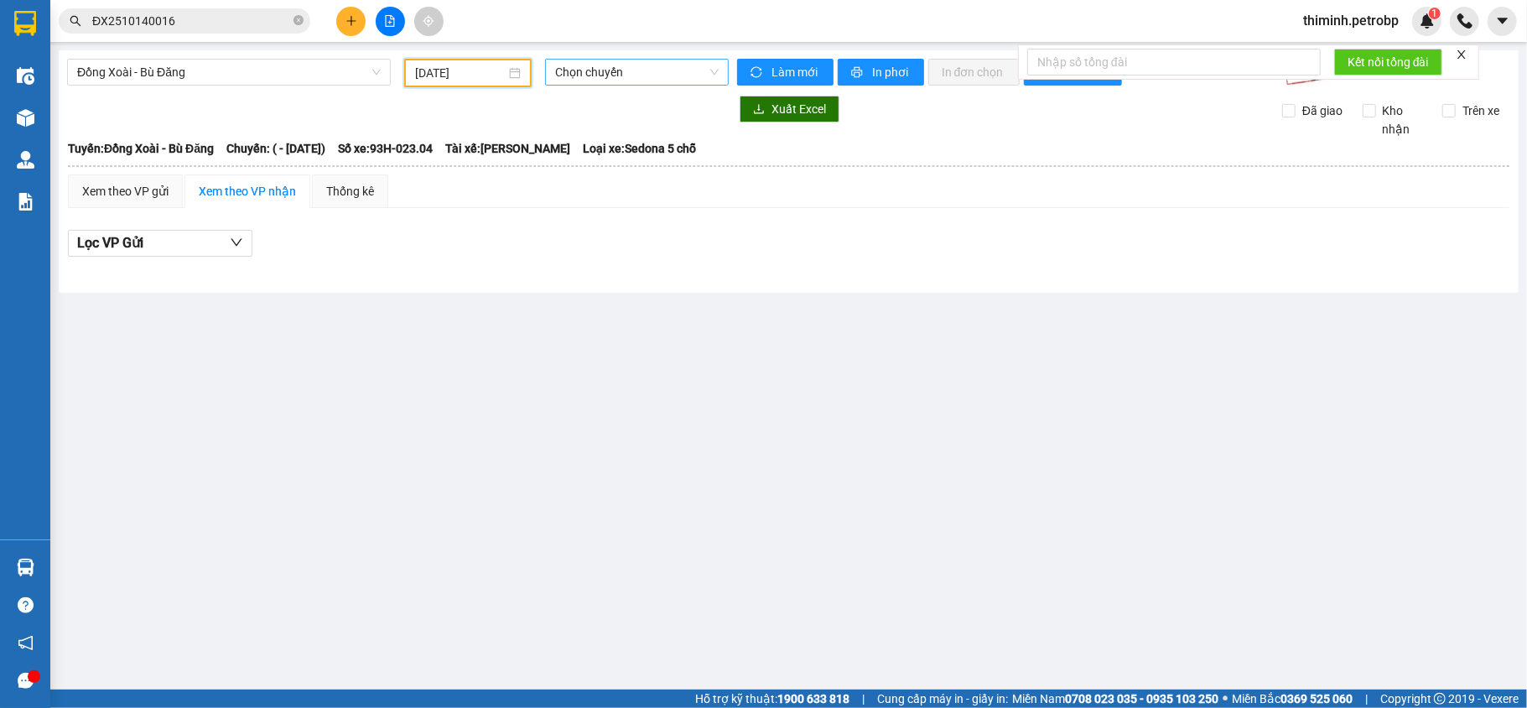
click at [567, 75] on span "Chọn chuyến" at bounding box center [636, 72] width 163 height 25
click at [607, 107] on div "Chọn chuyến" at bounding box center [620, 105] width 131 height 18
click at [313, 78] on span "Đồng Xoài - Bù Đăng" at bounding box center [229, 72] width 304 height 25
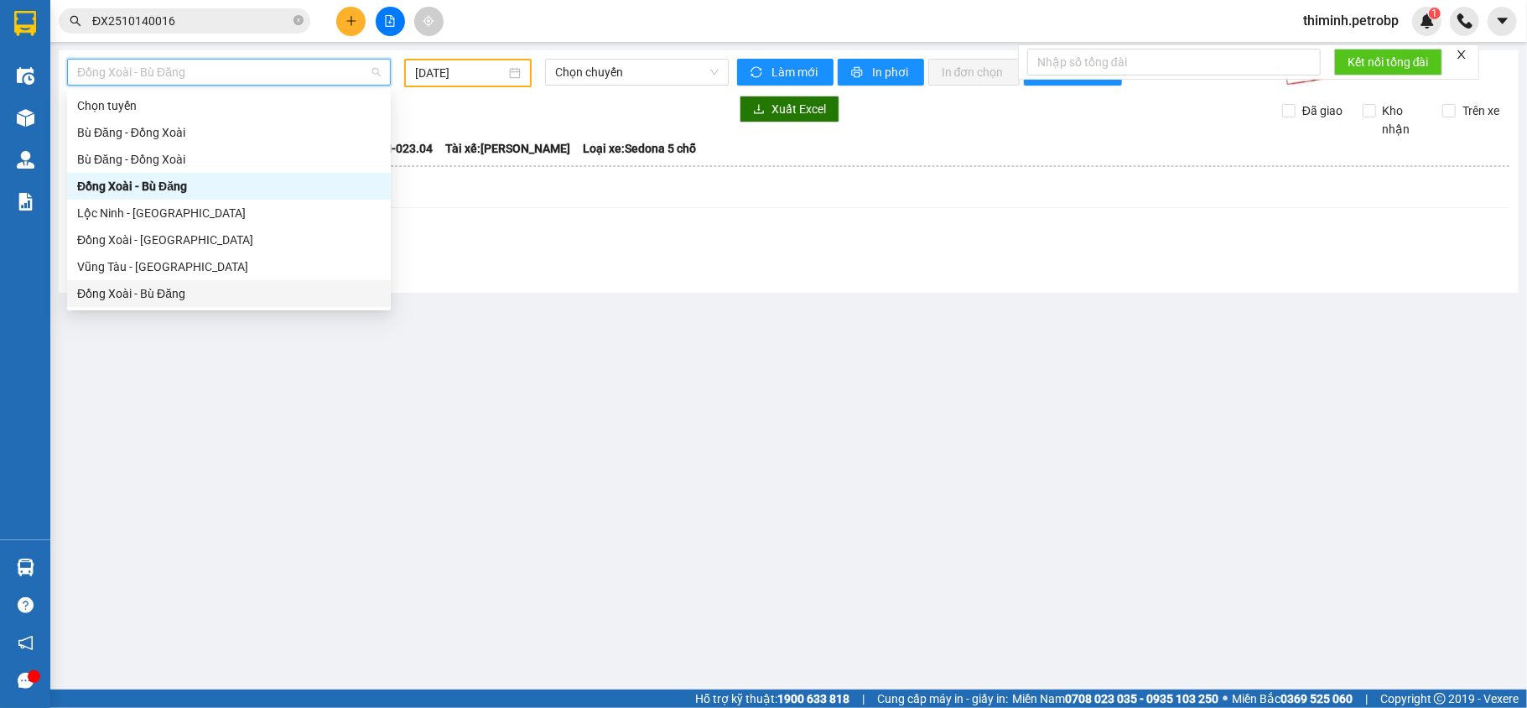
click at [219, 295] on div "Đồng Xoài - Bù Đăng" at bounding box center [229, 293] width 304 height 18
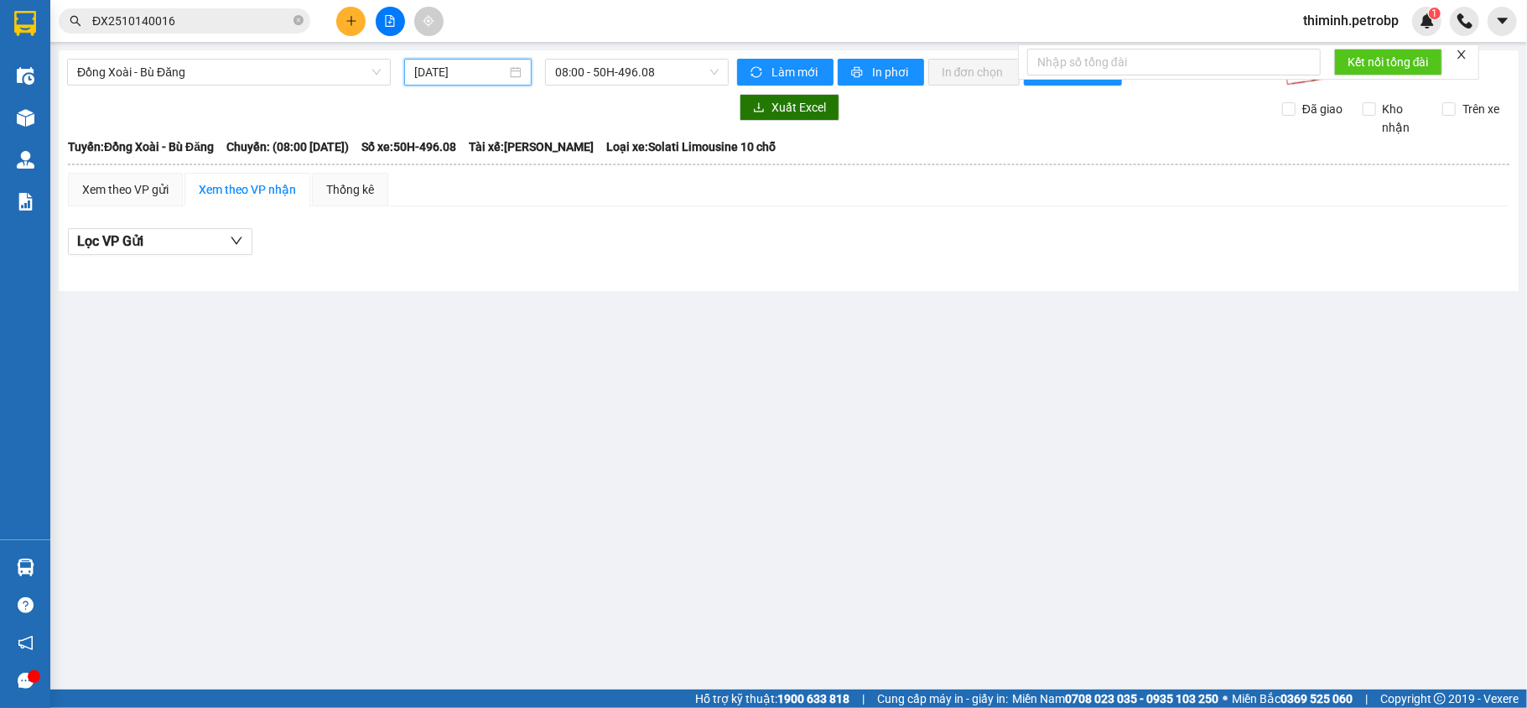
click at [475, 67] on input "[DATE]" at bounding box center [460, 72] width 92 height 18
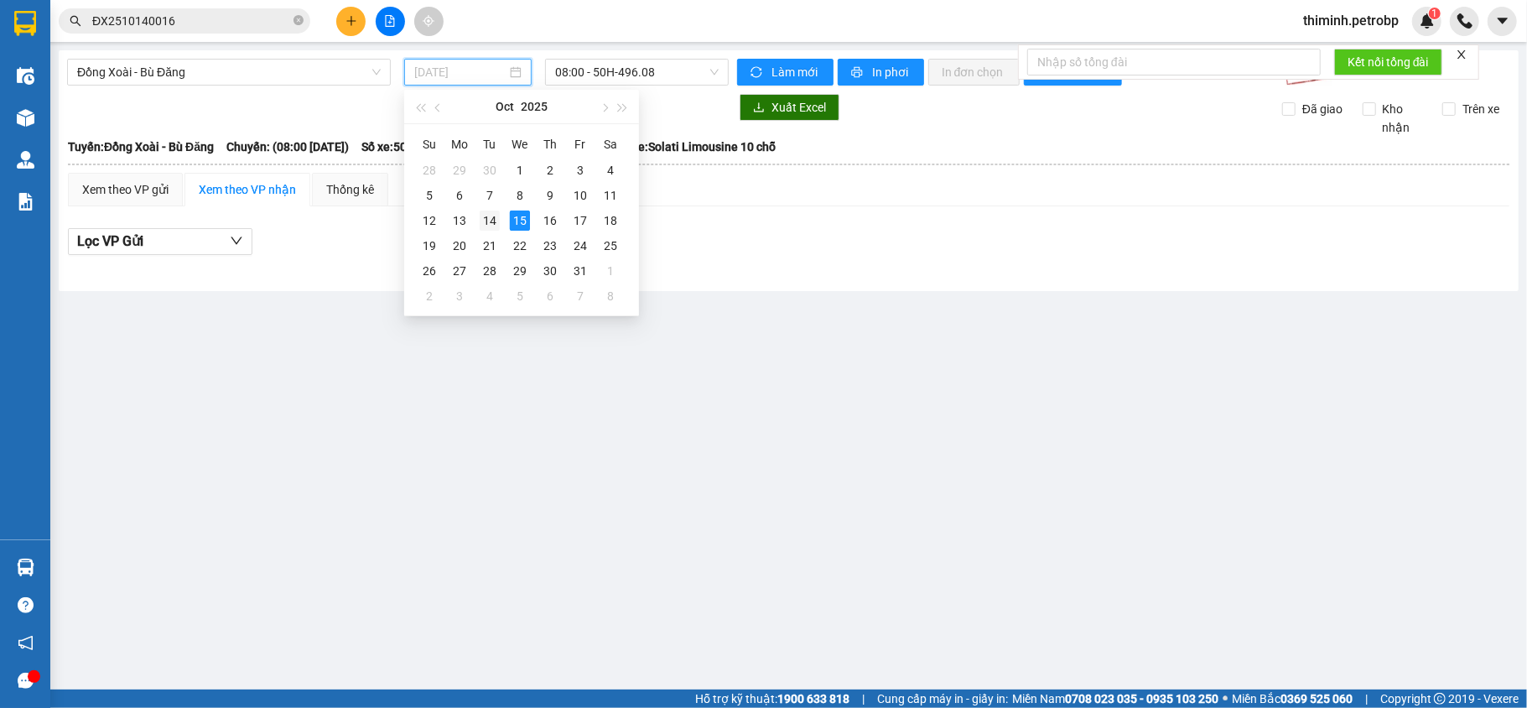
click at [487, 223] on div "14" at bounding box center [490, 220] width 20 height 20
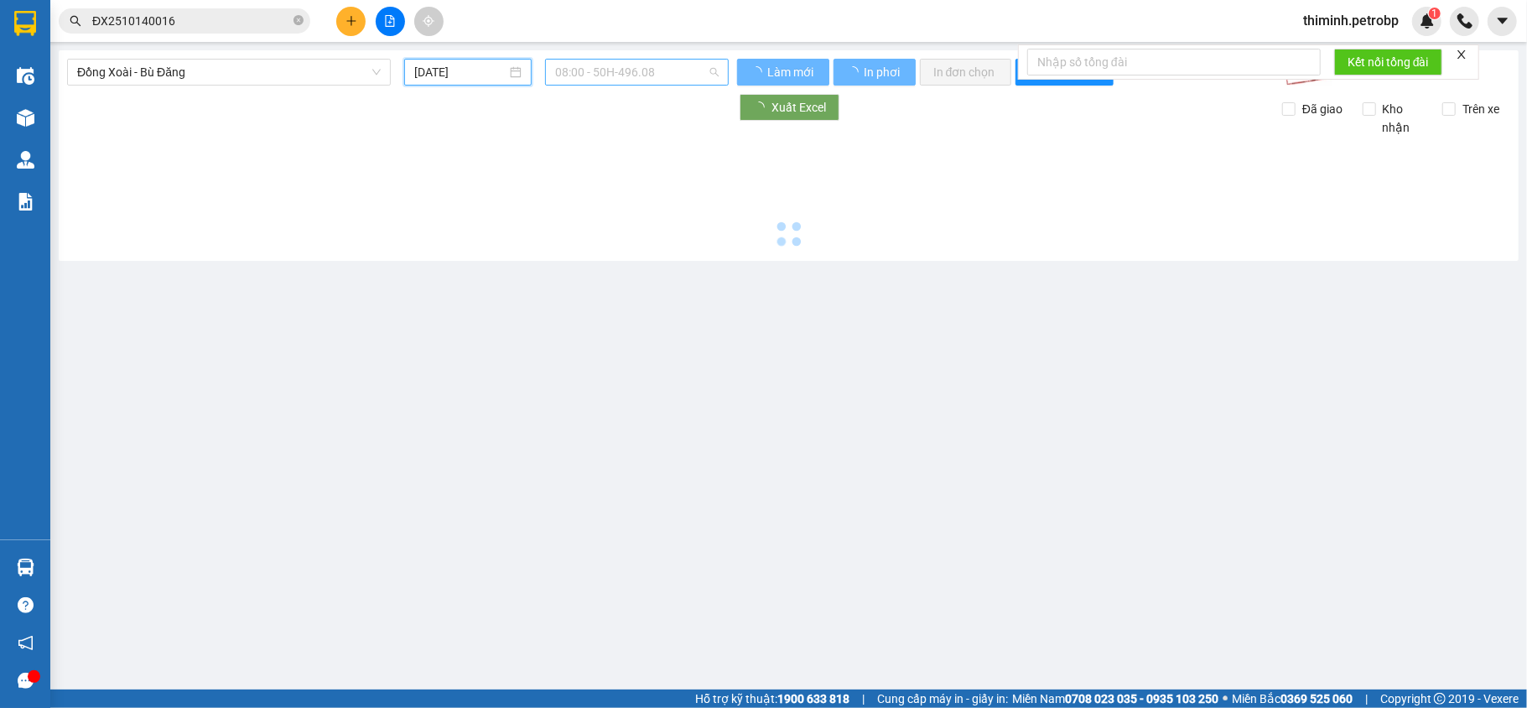
click at [585, 72] on span "08:00 - 50H-496.08" at bounding box center [636, 72] width 163 height 25
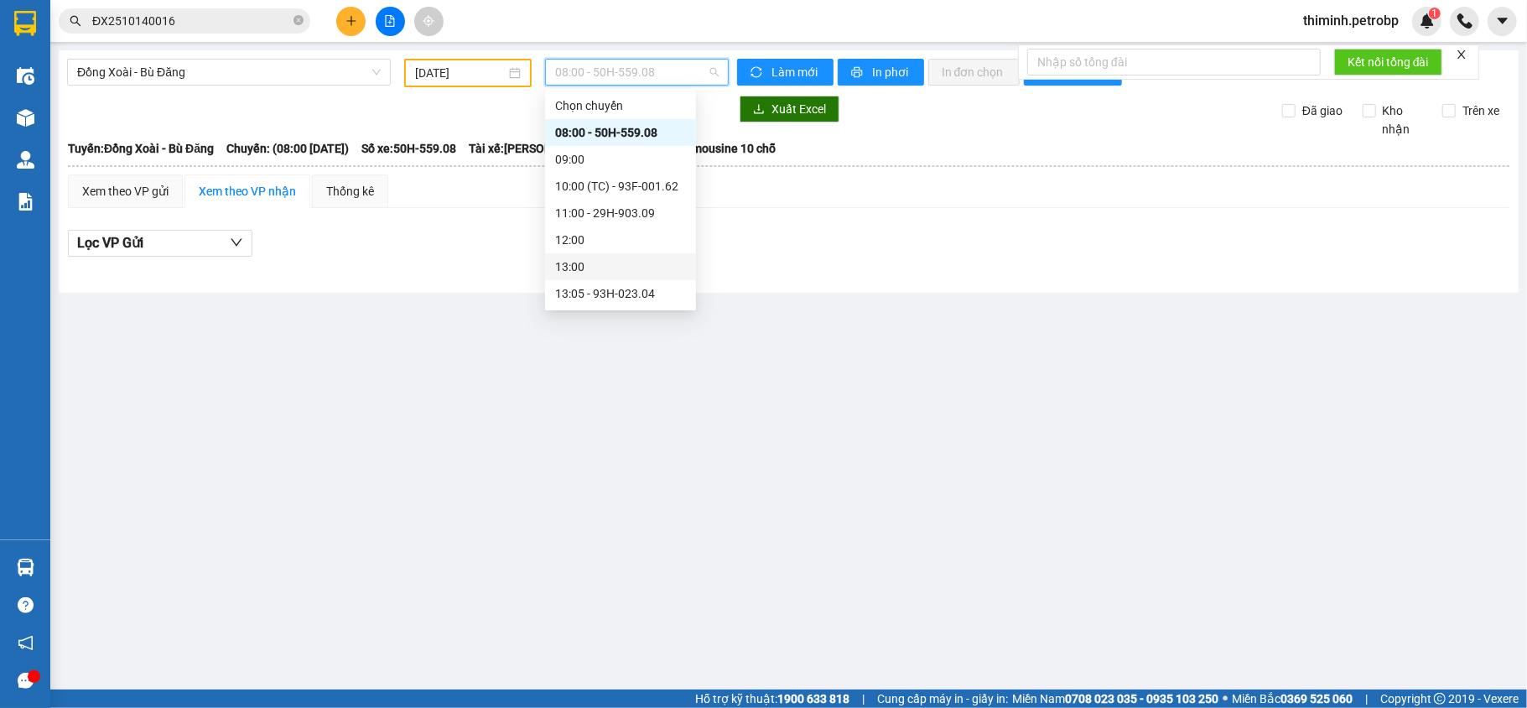
scroll to position [112, 0]
click at [604, 179] on div "13:05 - 93H-023.04" at bounding box center [620, 182] width 131 height 18
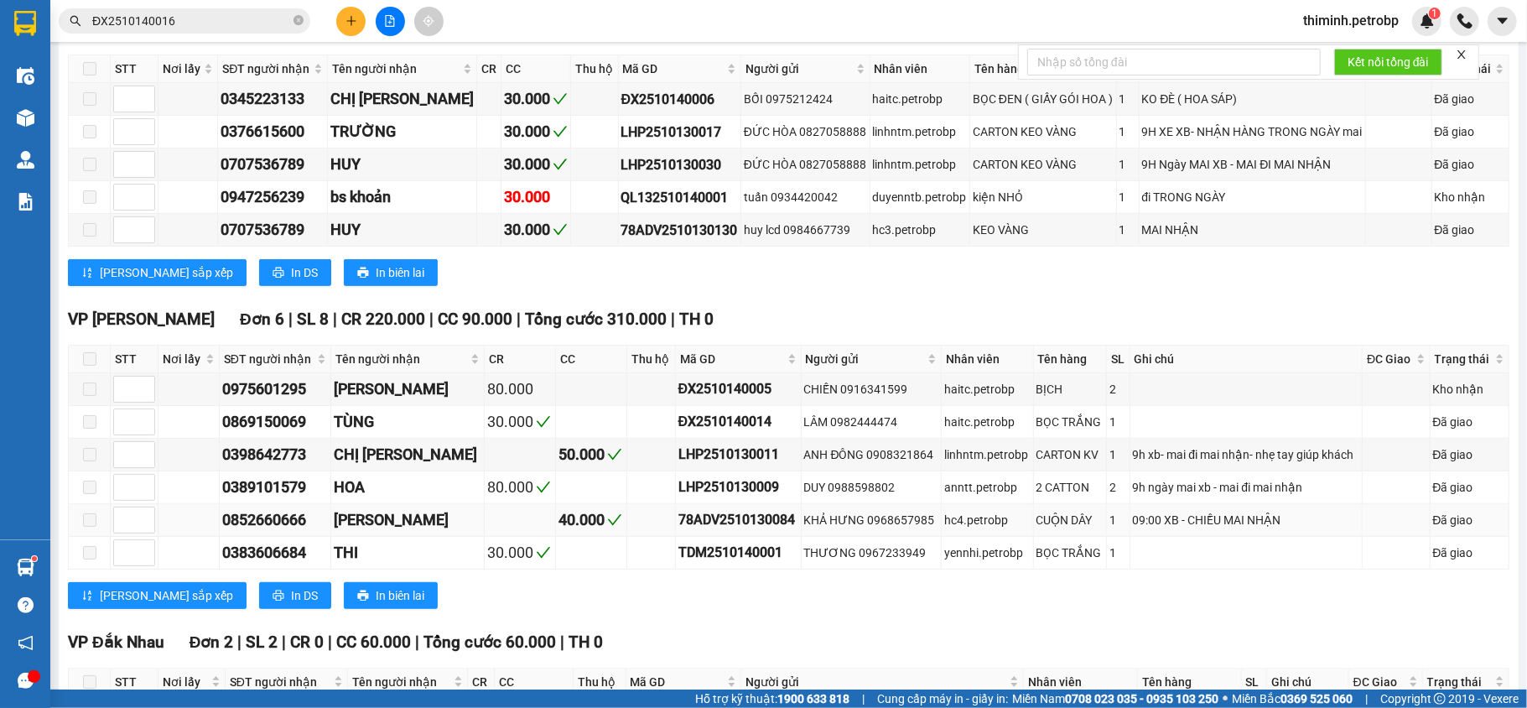
scroll to position [491, 0]
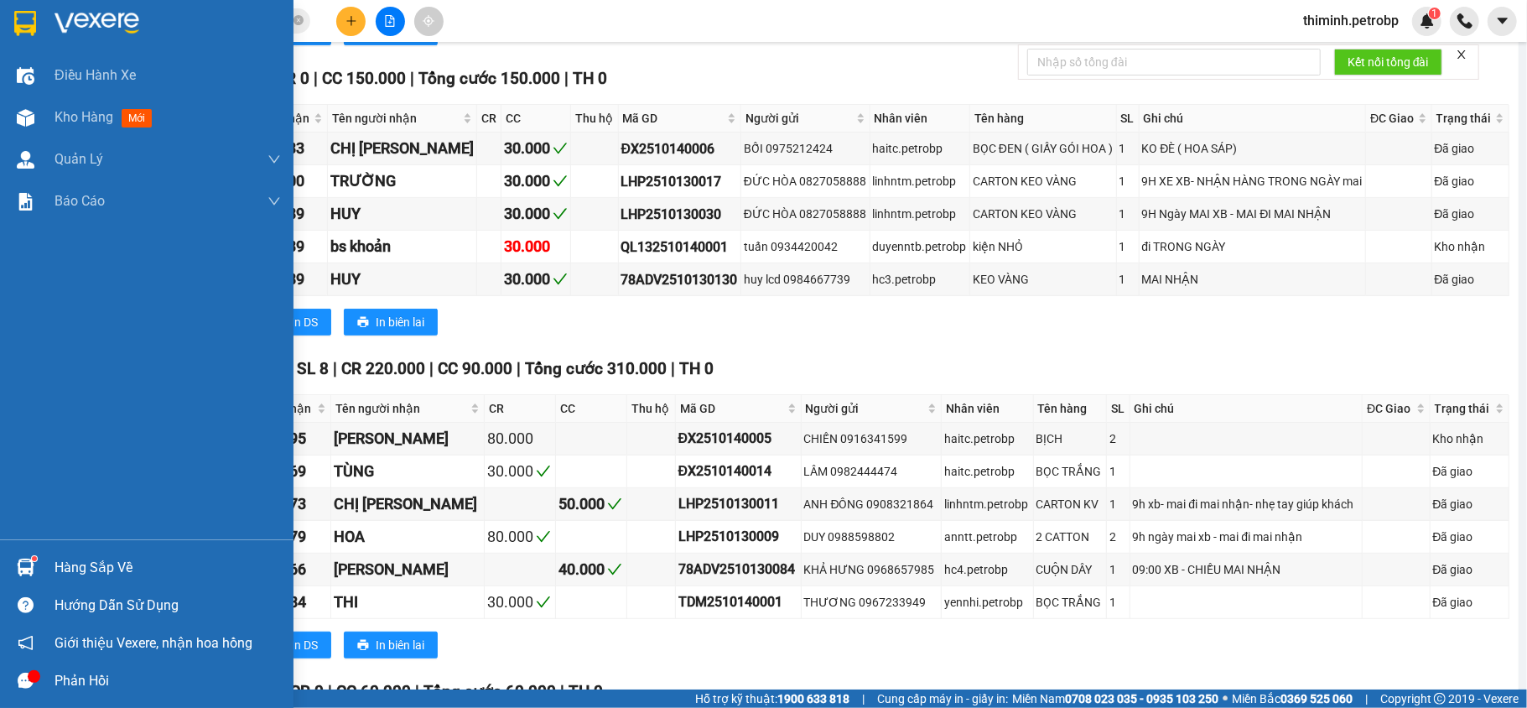
click at [28, 571] on img at bounding box center [26, 567] width 18 height 18
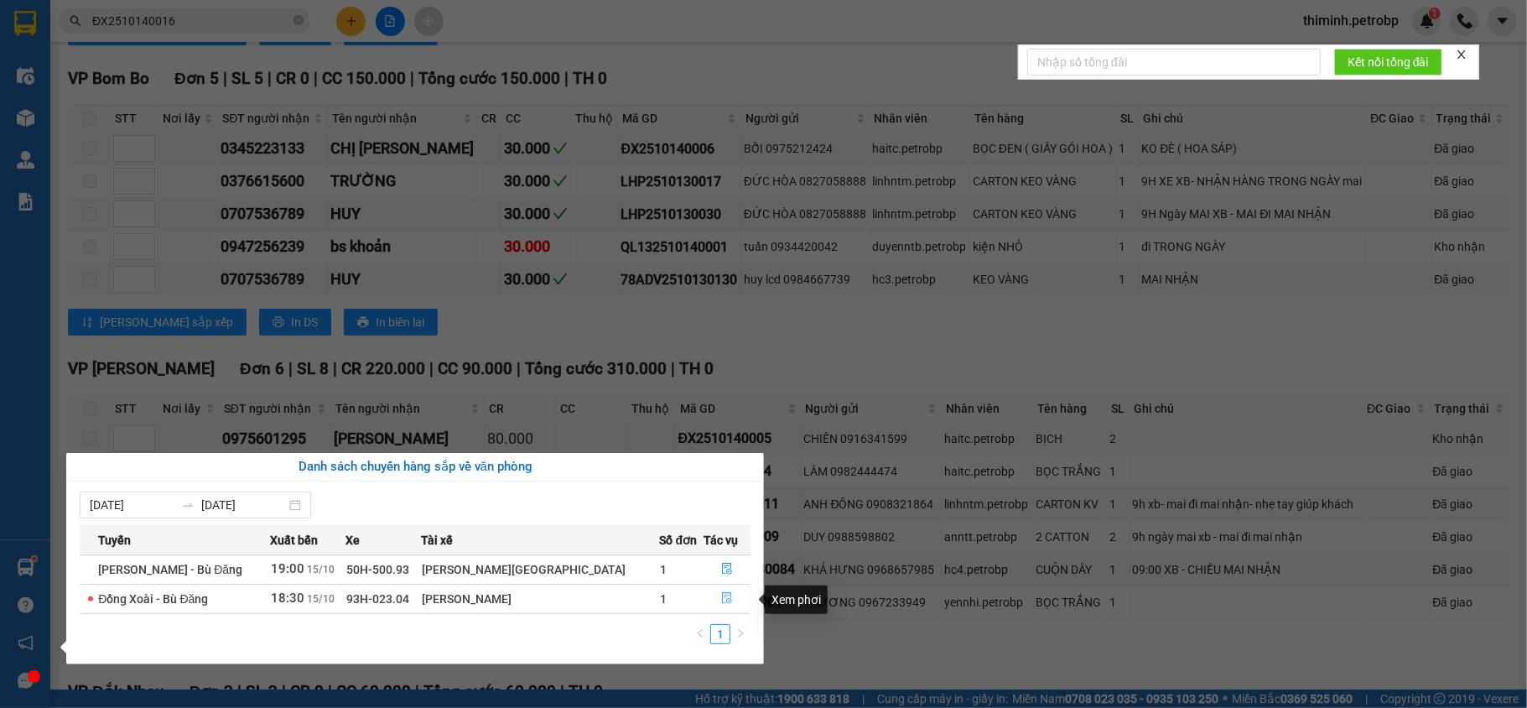
click at [709, 602] on button "button" at bounding box center [727, 598] width 45 height 27
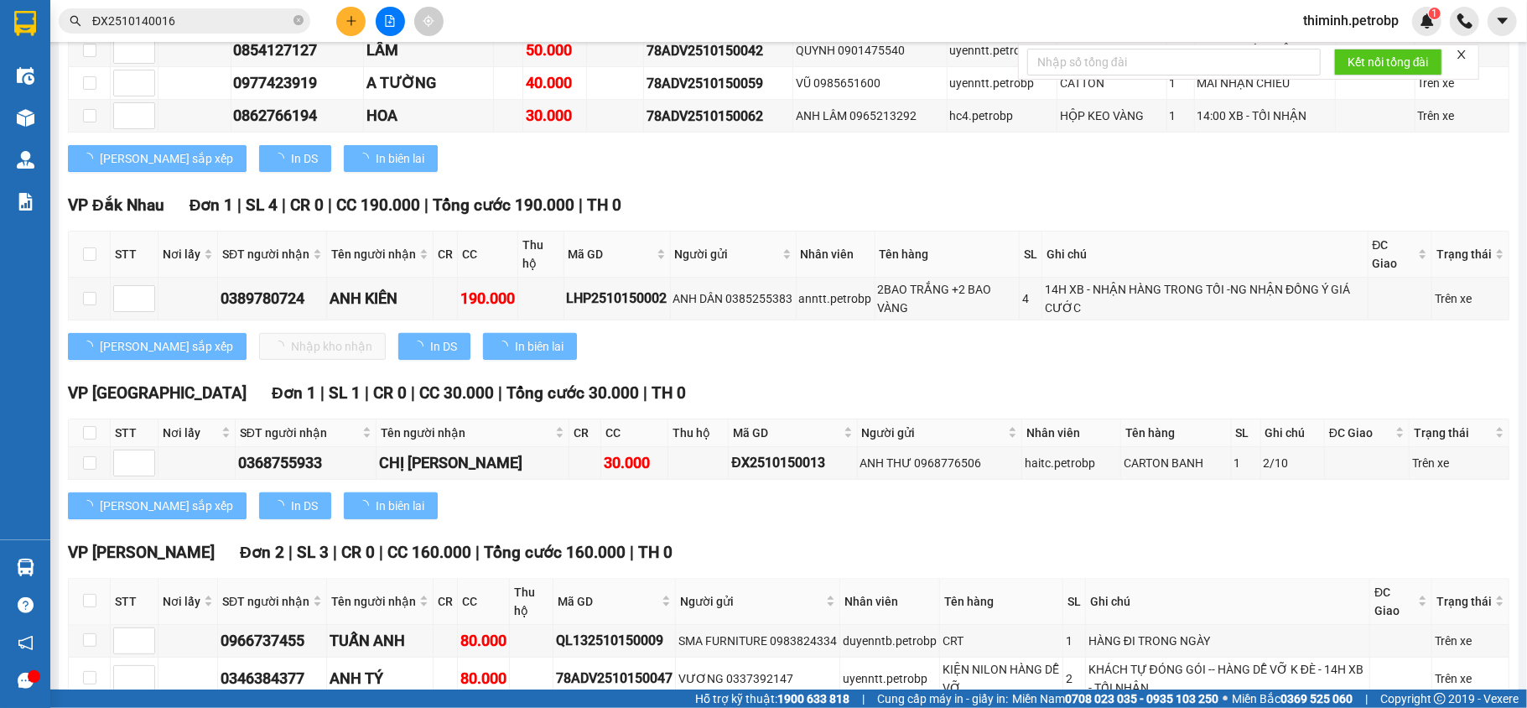
type input "[DATE]"
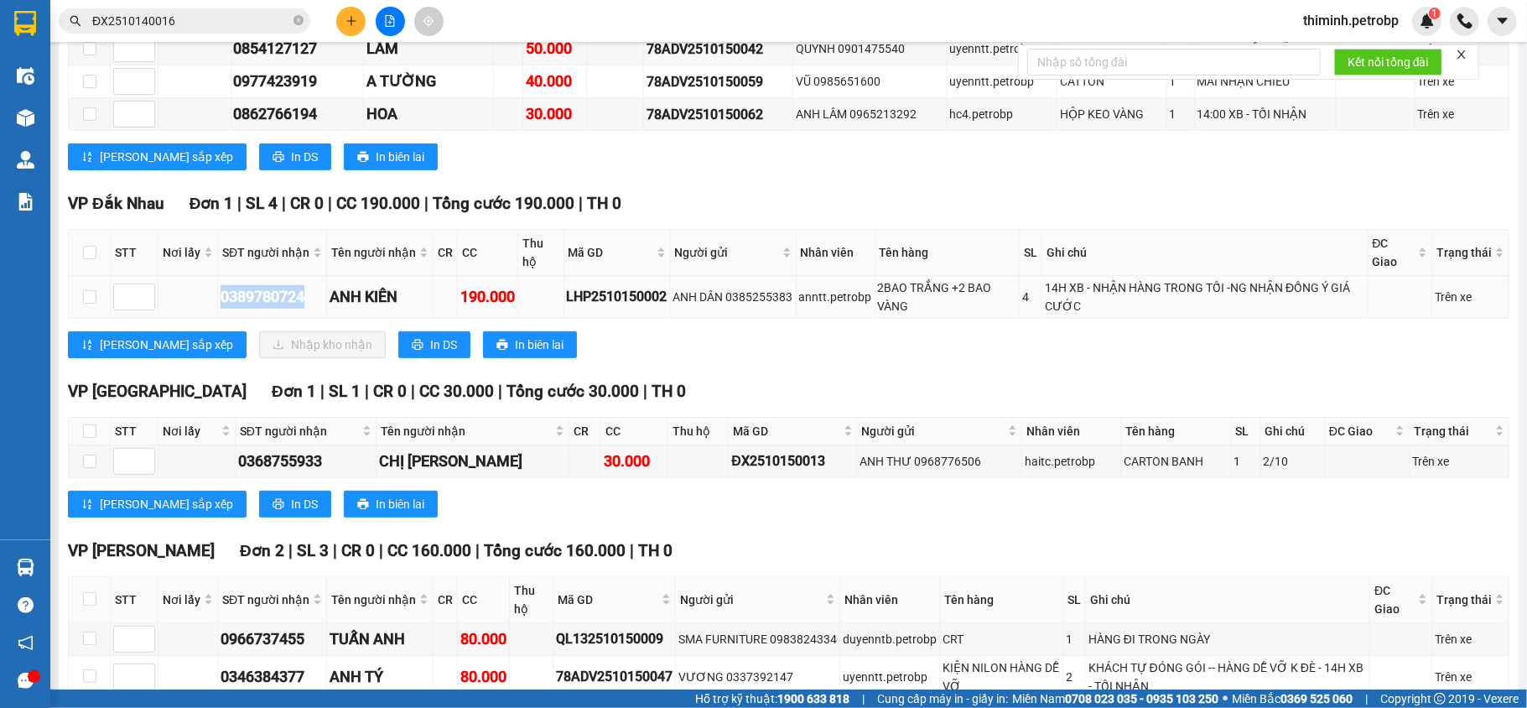
copy div "0389780724"
drag, startPoint x: 312, startPoint y: 302, endPoint x: 219, endPoint y: 306, distance: 93.2
click at [219, 306] on td "0389780724" at bounding box center [272, 297] width 109 height 43
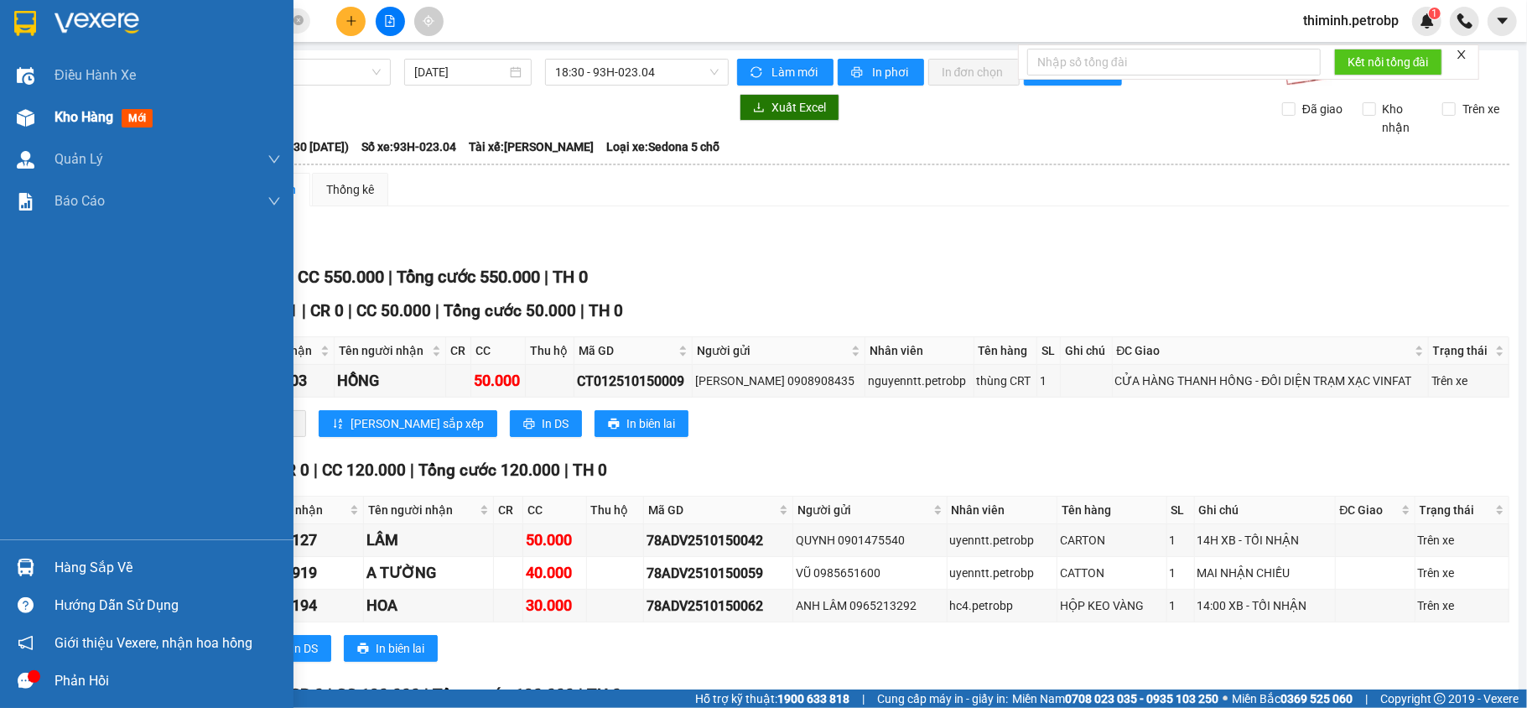
click at [25, 122] on img at bounding box center [26, 118] width 18 height 18
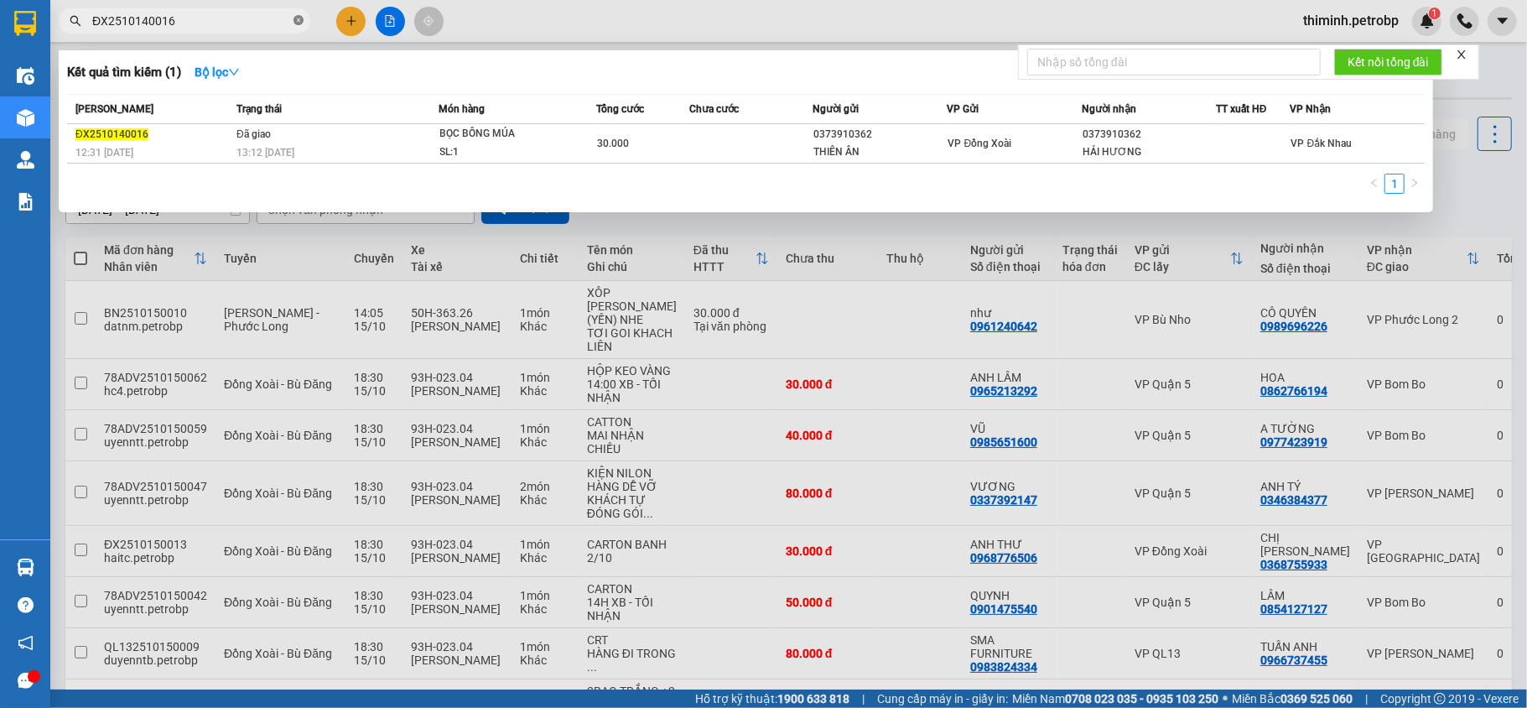
click at [299, 24] on icon "close-circle" at bounding box center [298, 20] width 10 height 10
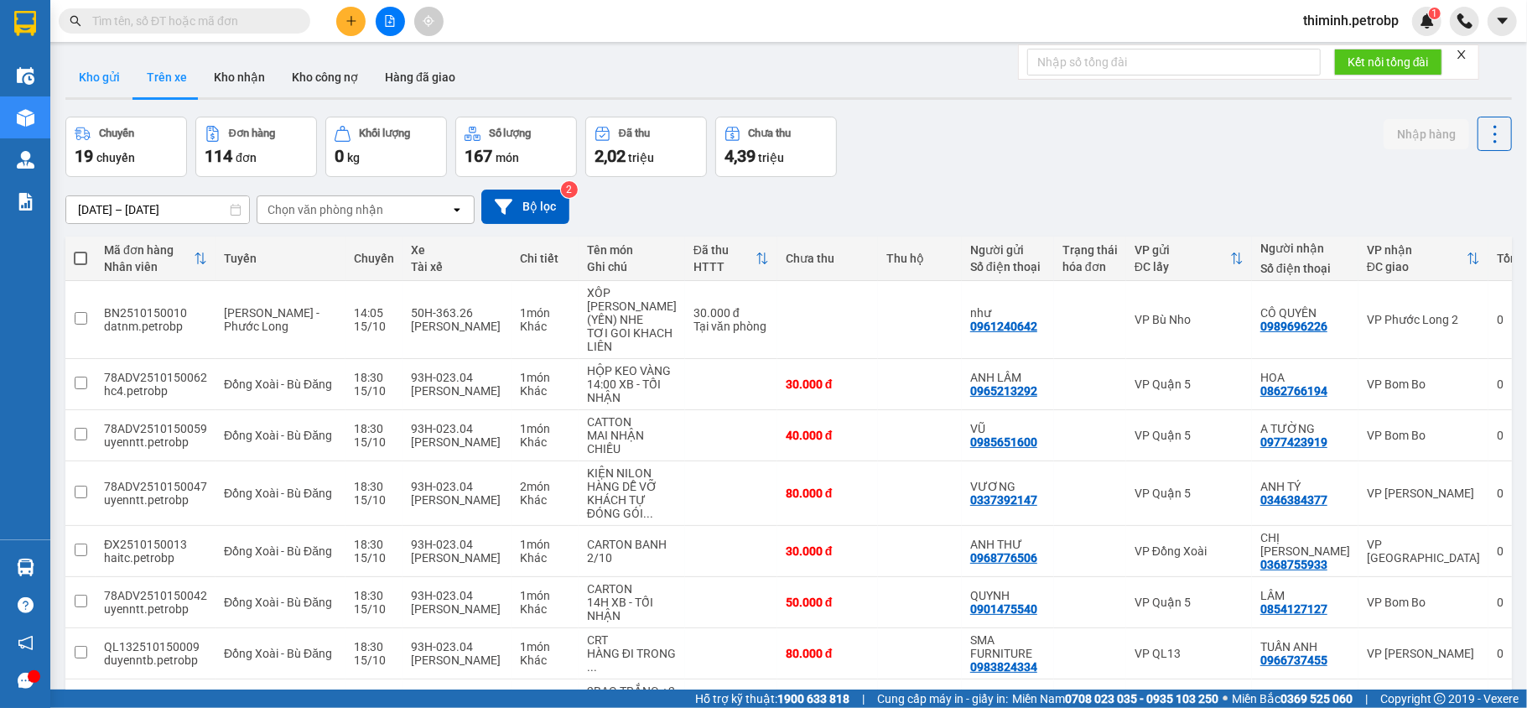
click at [91, 75] on button "Kho gửi" at bounding box center [99, 77] width 68 height 40
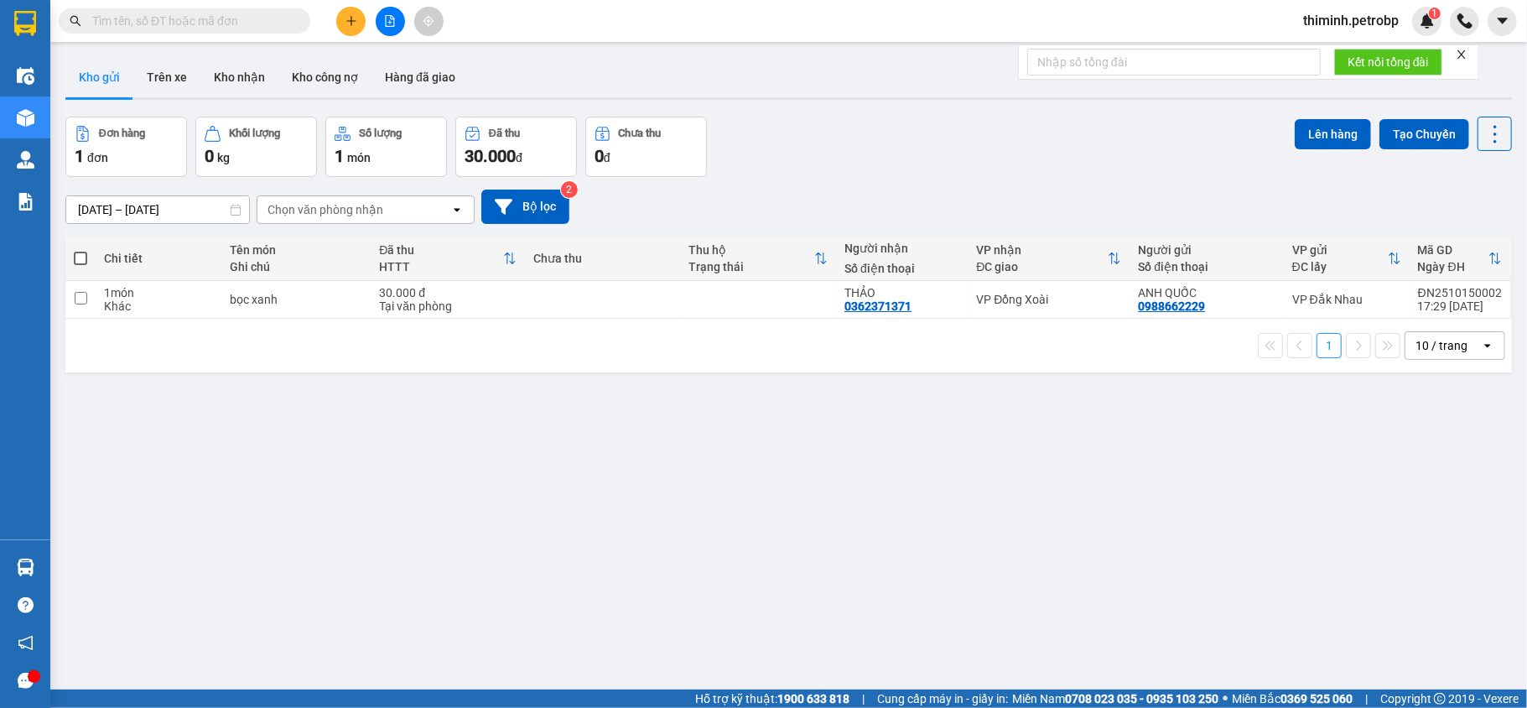
scroll to position [77, 0]
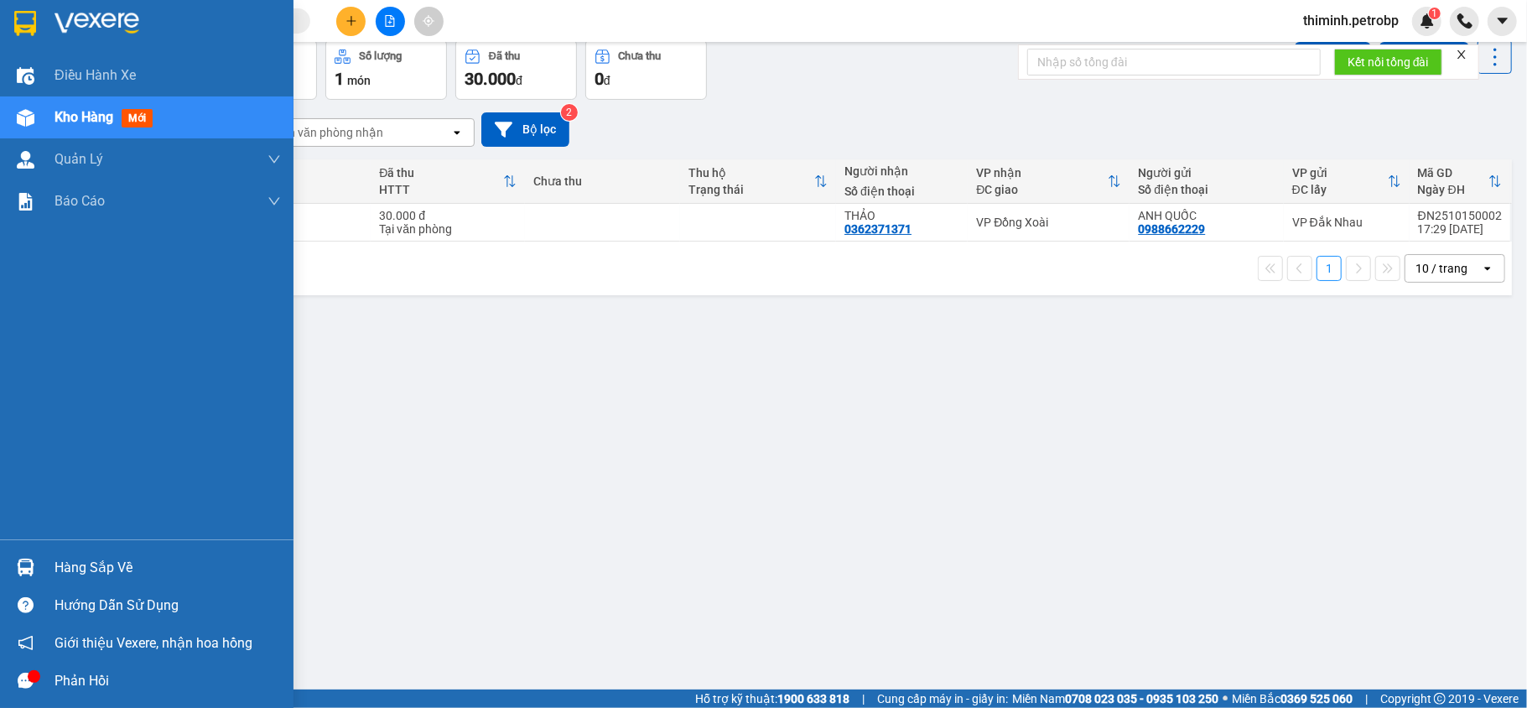
click at [28, 572] on img at bounding box center [26, 567] width 18 height 18
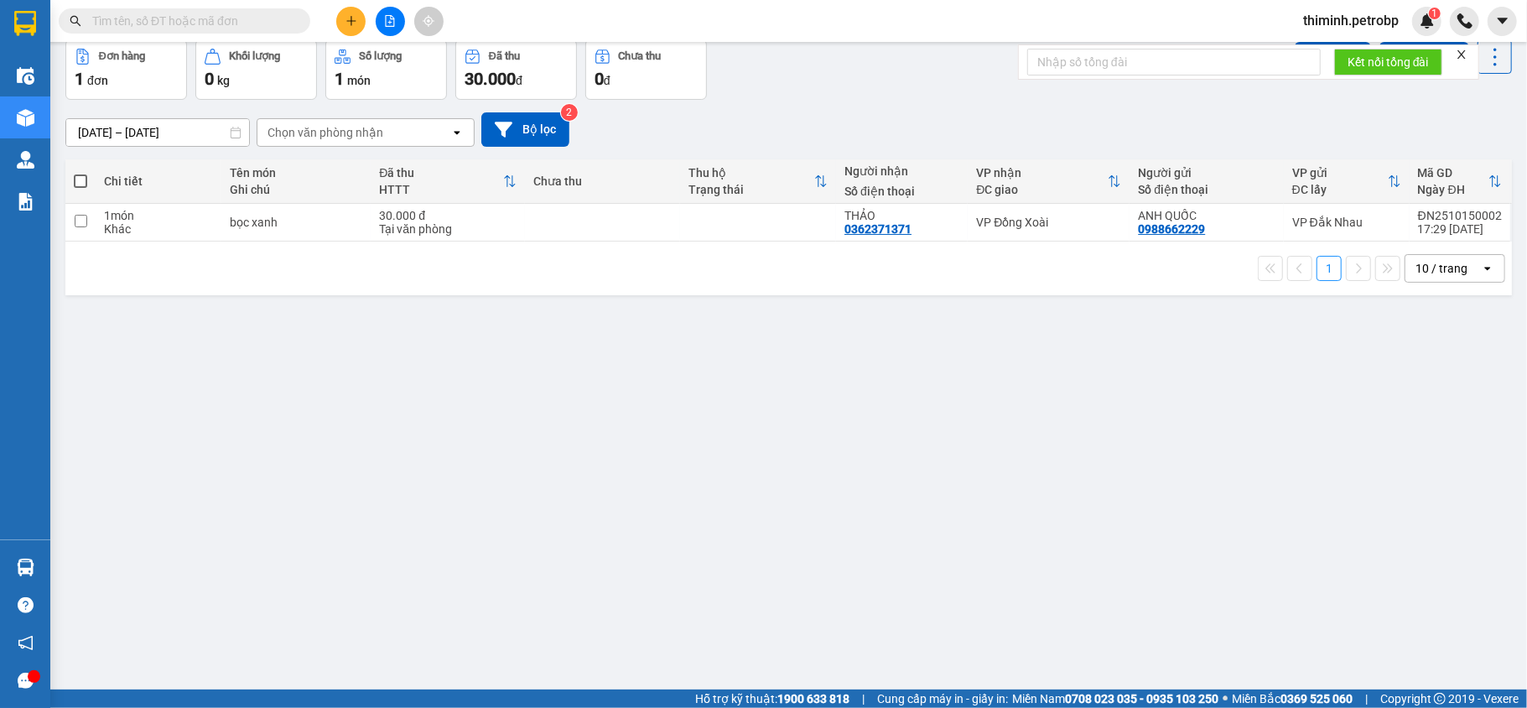
click at [836, 547] on section "Kết quả tìm kiếm ( 1 ) Bộ lọc Mã ĐH Trạng thái Món hàng Tổng cước Chưa cước Ngư…" at bounding box center [763, 354] width 1527 height 708
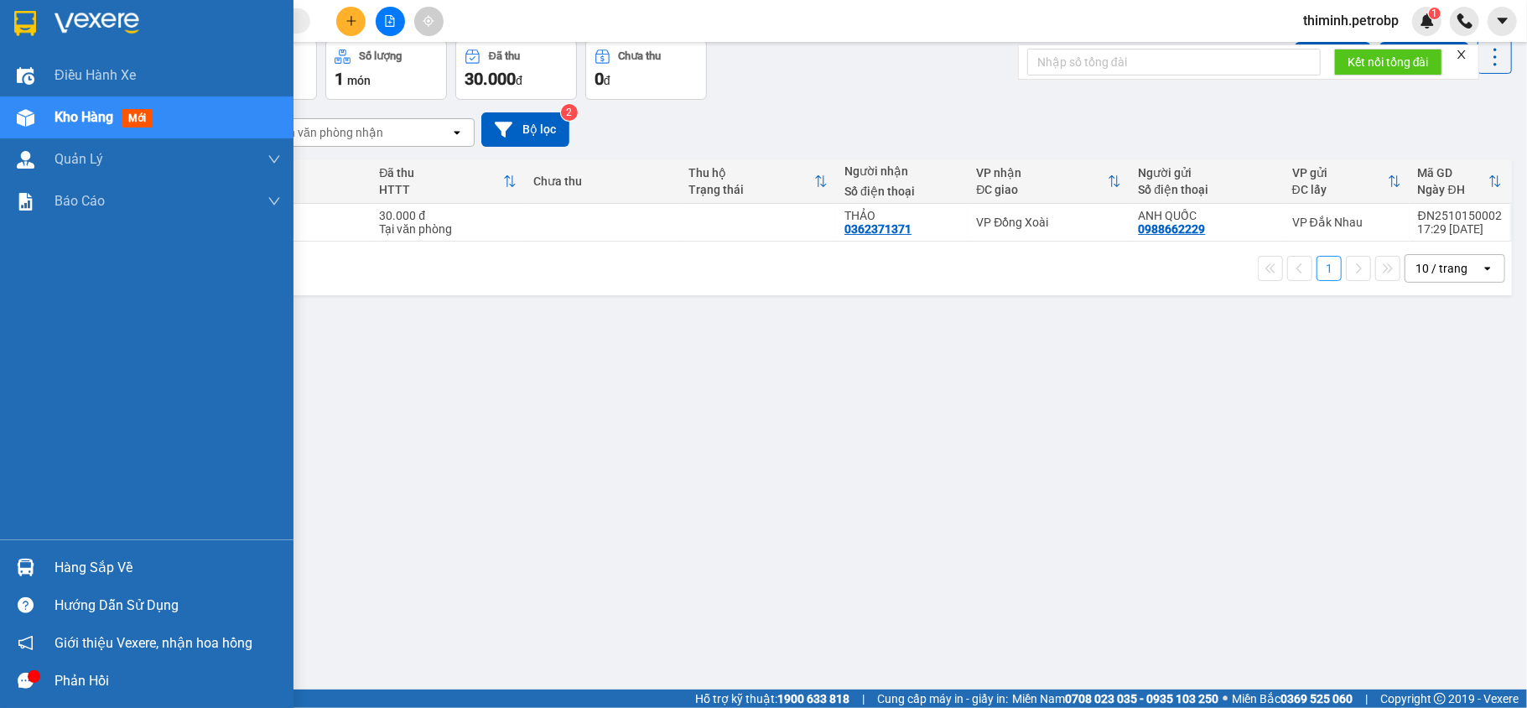
click at [38, 568] on div at bounding box center [25, 567] width 29 height 29
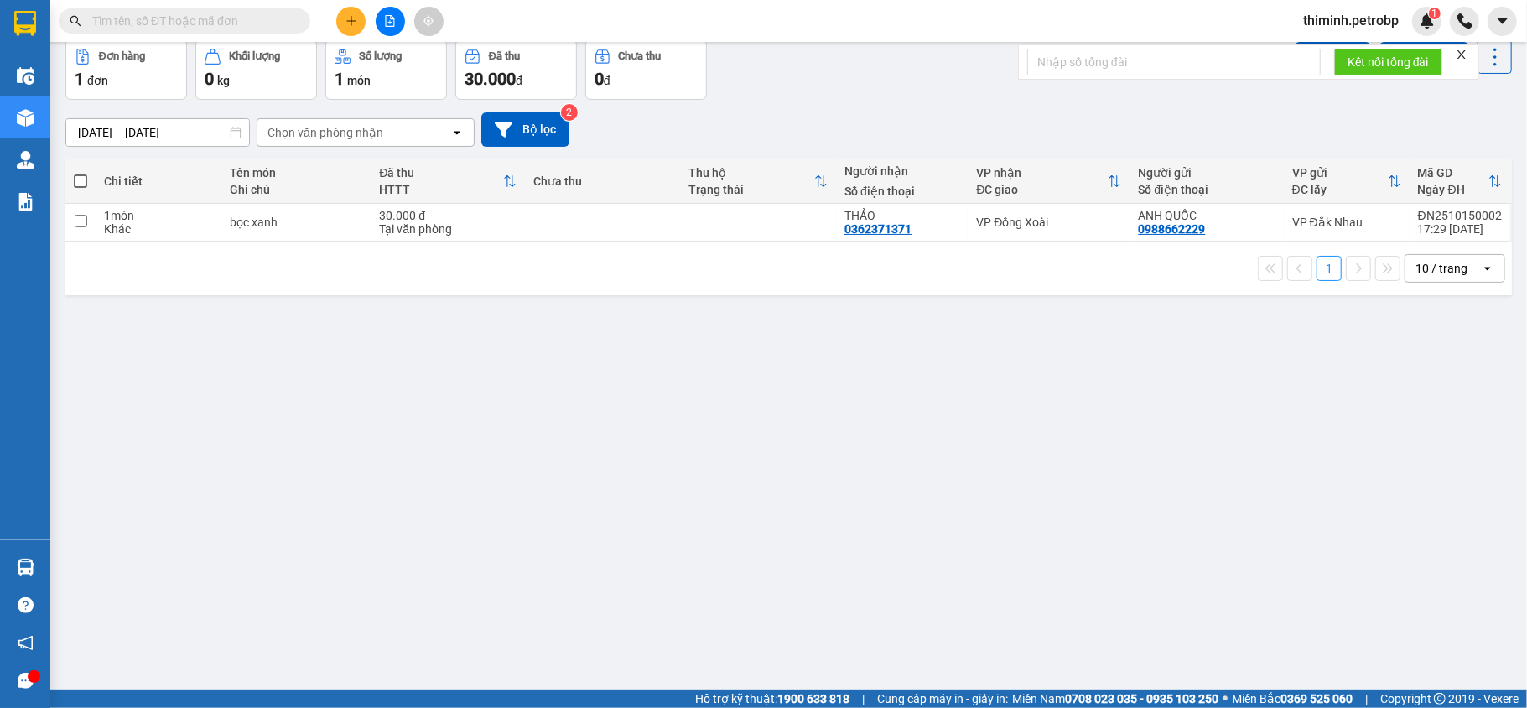
click at [855, 557] on section "Kết quả tìm kiếm ( 1 ) Bộ lọc Mã ĐH Trạng thái Món hàng Tổng cước Chưa cước Ngư…" at bounding box center [763, 354] width 1527 height 708
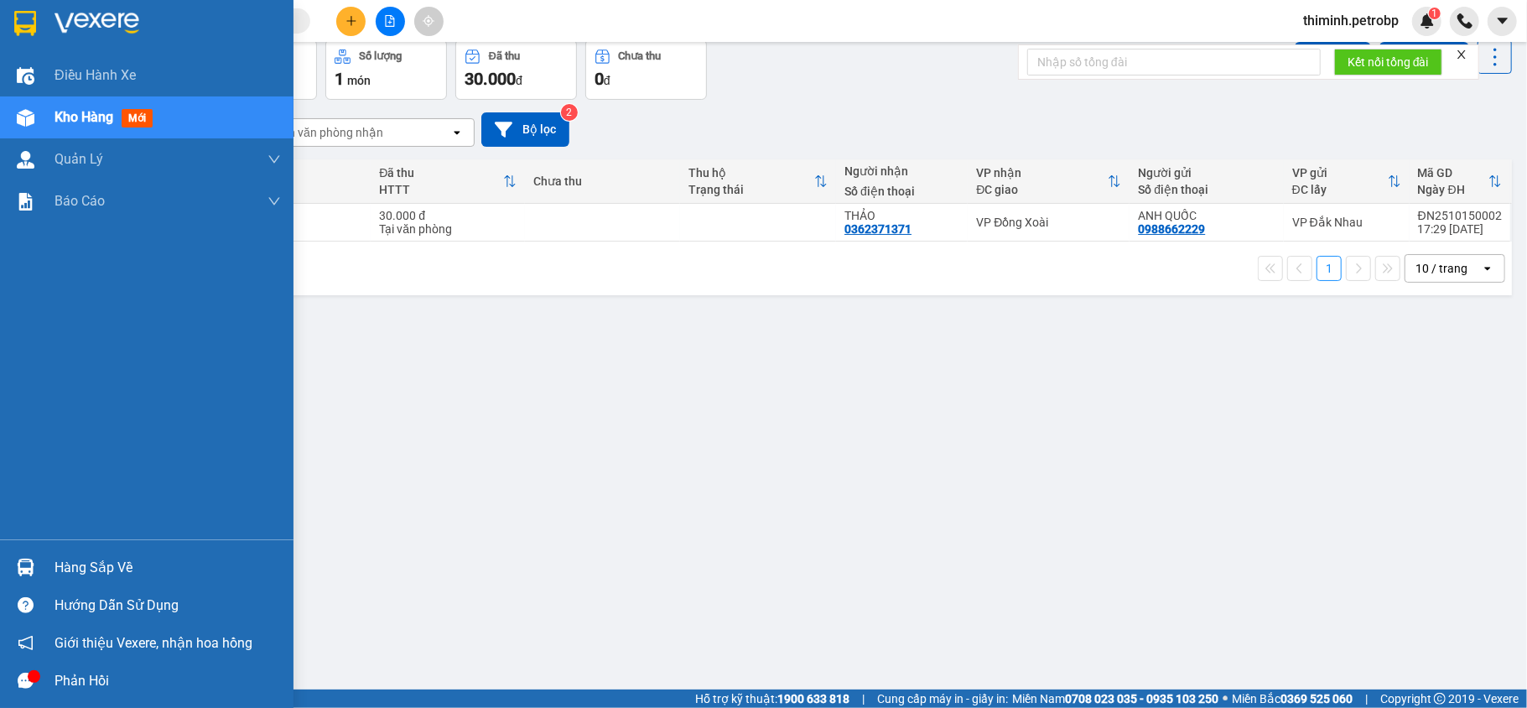
click at [25, 568] on img at bounding box center [26, 567] width 18 height 18
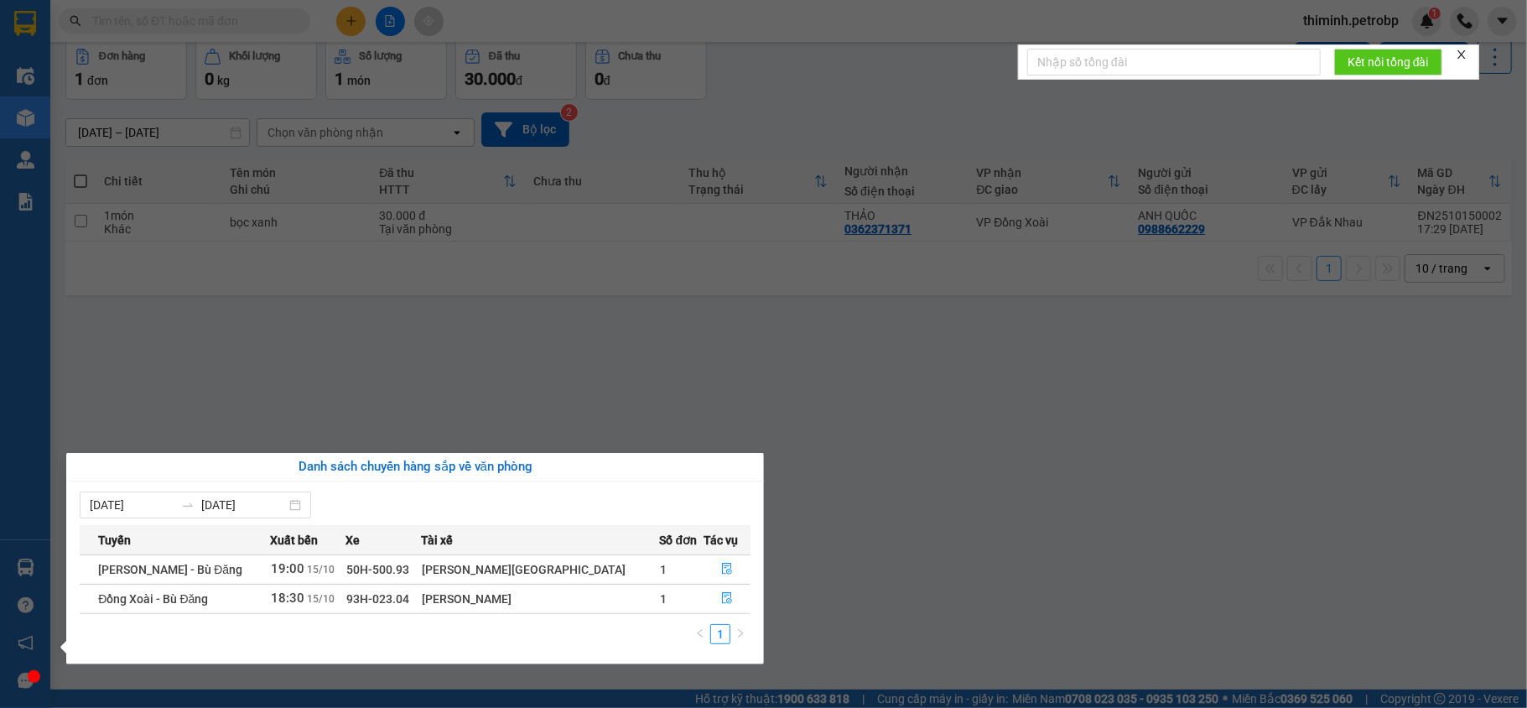
click at [964, 555] on section "Kết quả tìm kiếm ( 1 ) Bộ lọc Mã ĐH Trạng thái Món hàng Tổng cước Chưa cước Ngư…" at bounding box center [763, 354] width 1527 height 708
